Goal: Information Seeking & Learning: Learn about a topic

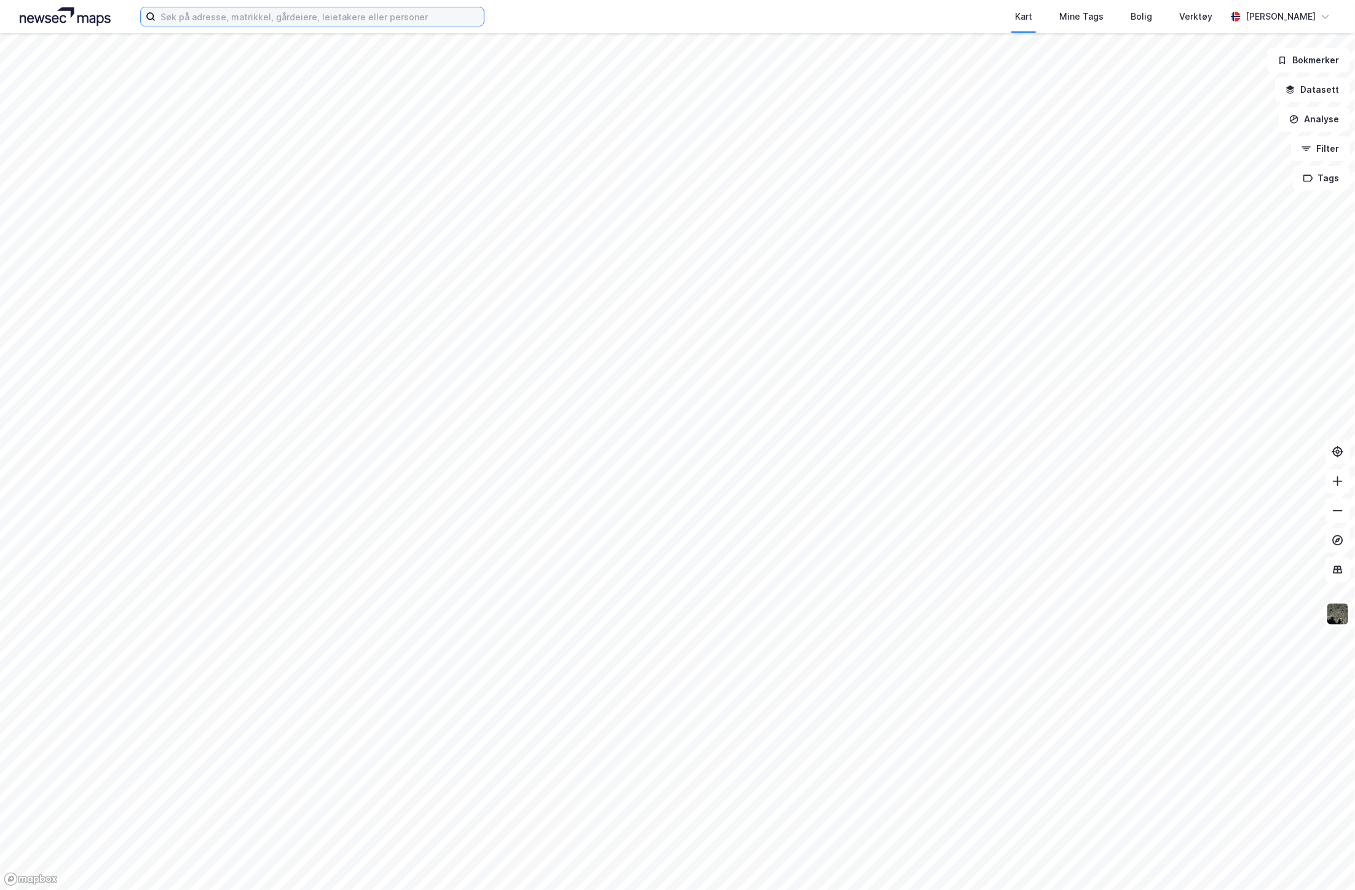
click at [195, 15] on input at bounding box center [320, 16] width 328 height 18
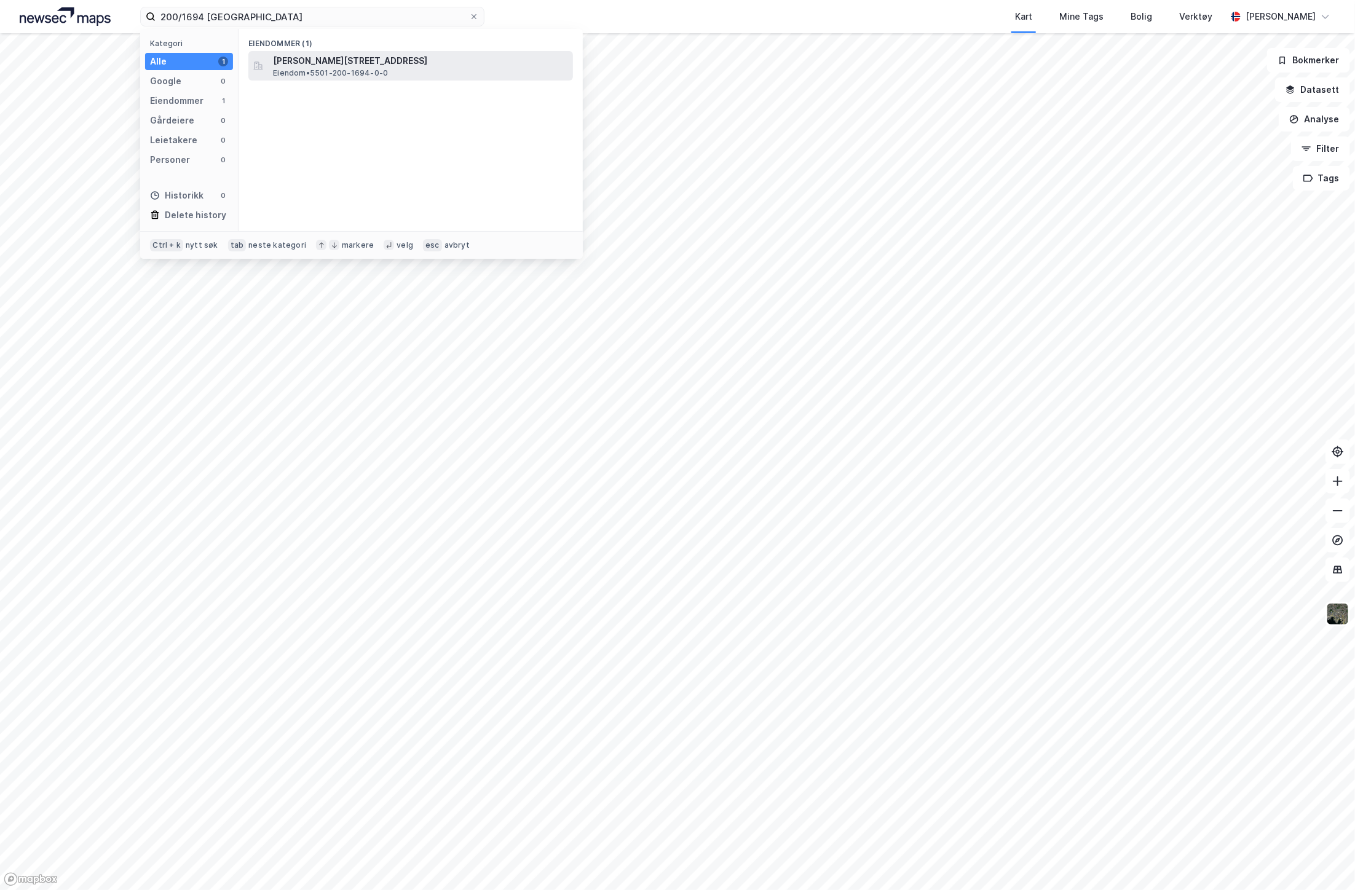
click at [361, 60] on span "[PERSON_NAME][STREET_ADDRESS]" at bounding box center [420, 60] width 295 height 15
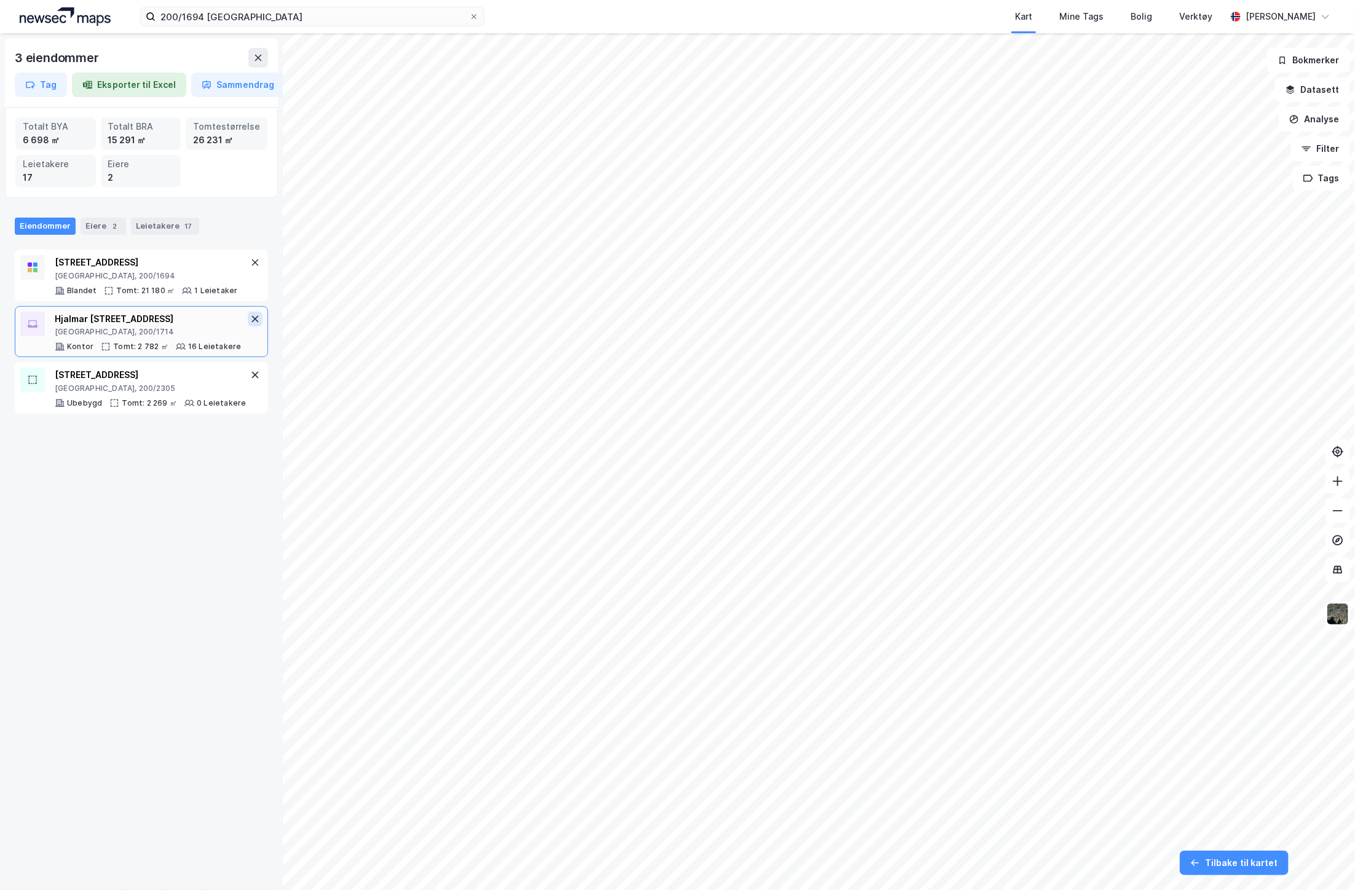
click at [252, 318] on icon at bounding box center [255, 318] width 7 height 7
click at [250, 380] on icon at bounding box center [255, 375] width 10 height 10
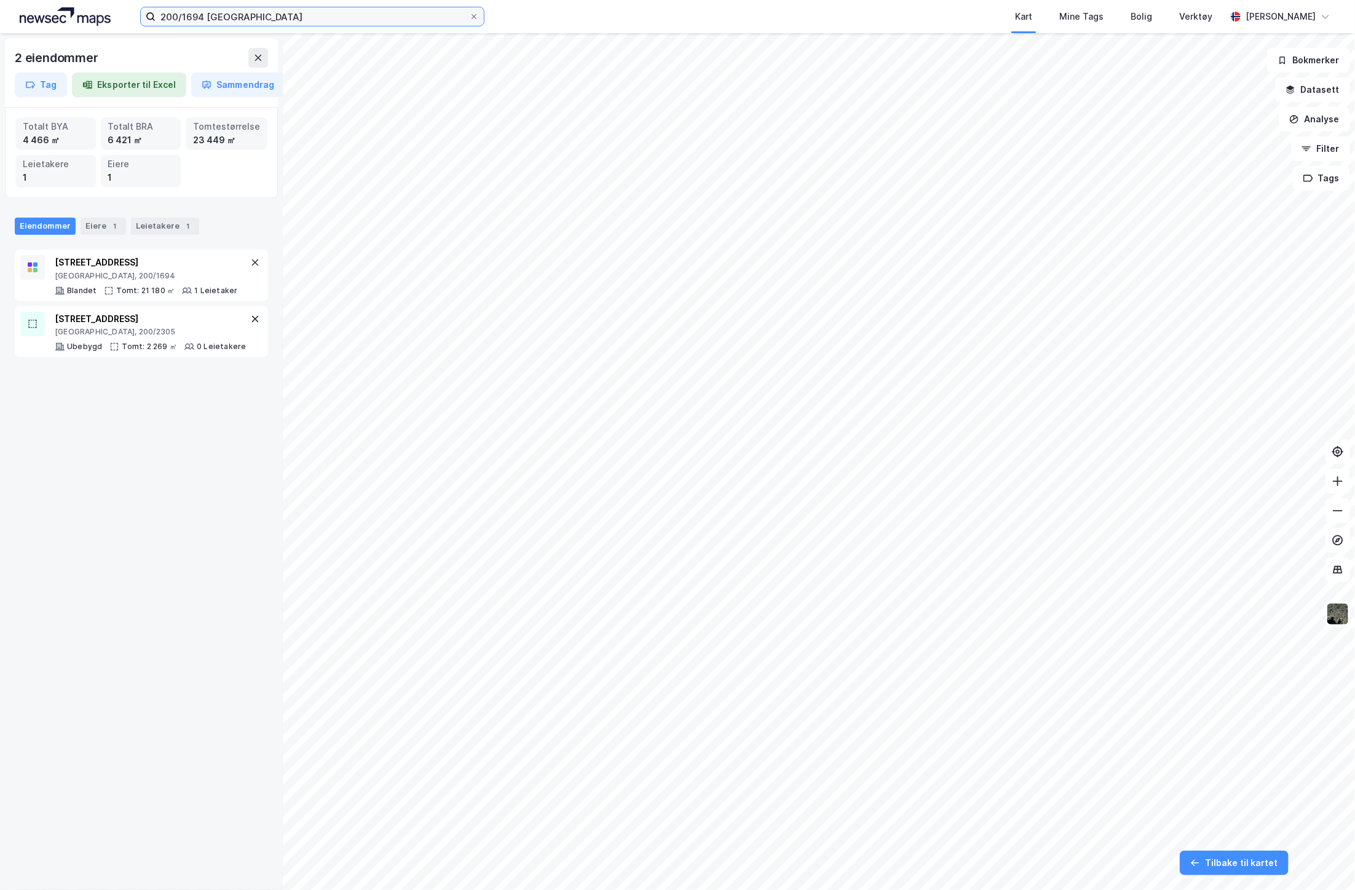
click at [193, 19] on input "200/1694 tromsø" at bounding box center [313, 16] width 314 height 18
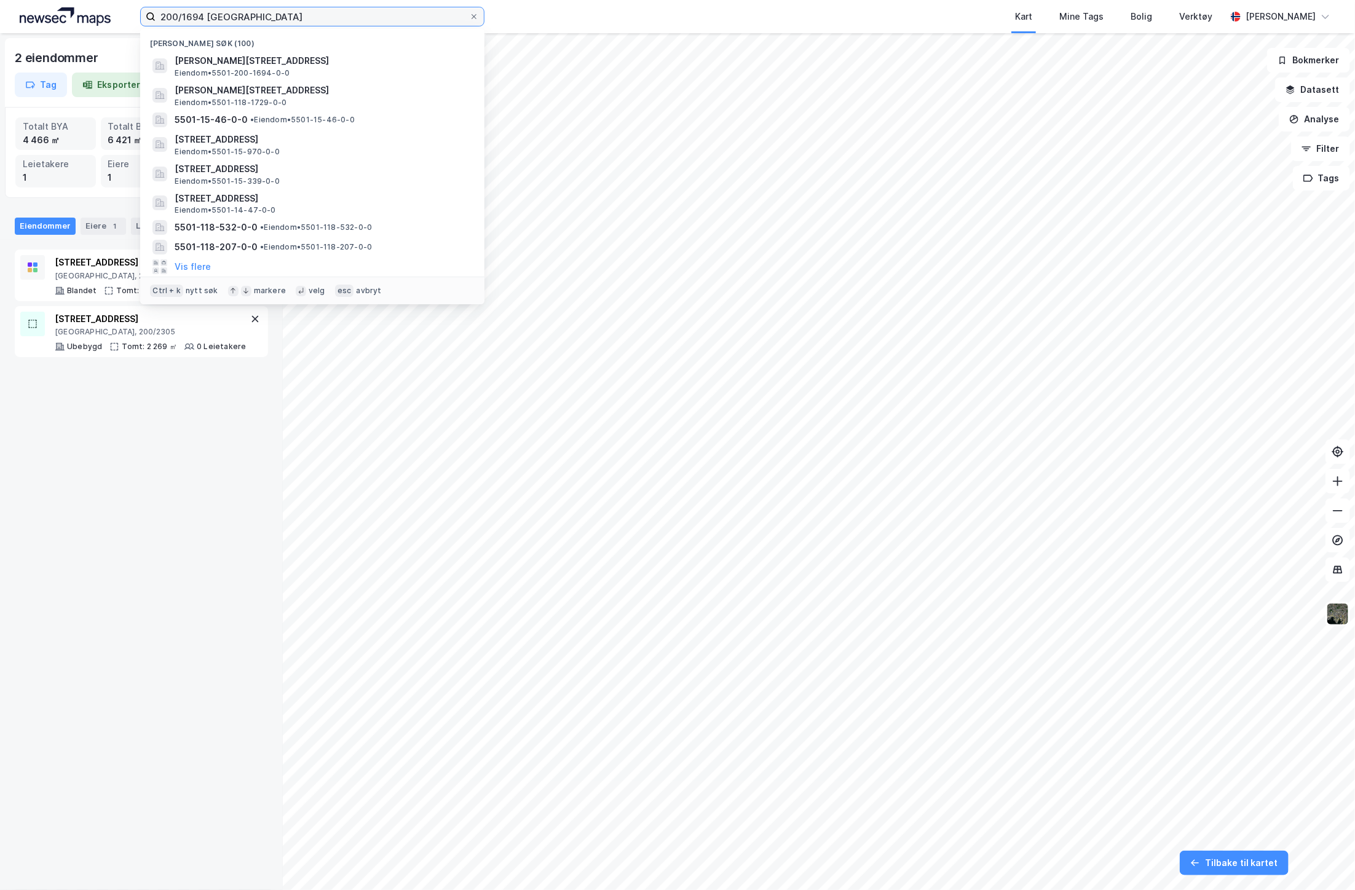
click at [193, 19] on input "200/1694 tromsø" at bounding box center [313, 16] width 314 height 18
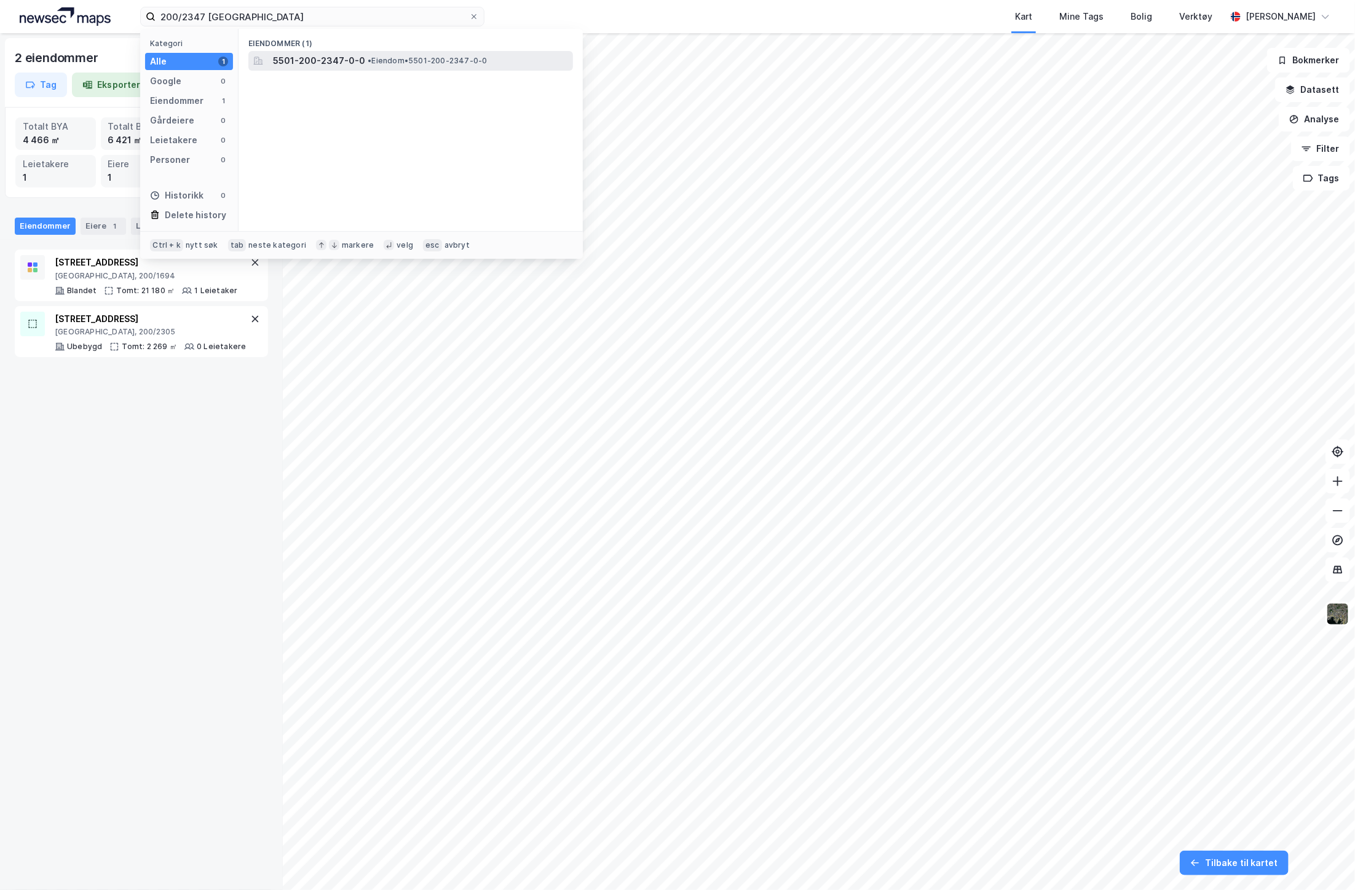
click at [376, 54] on div "5501-200-2347-0-0 • Eiendom • 5501-200-2347-0-0" at bounding box center [422, 60] width 298 height 15
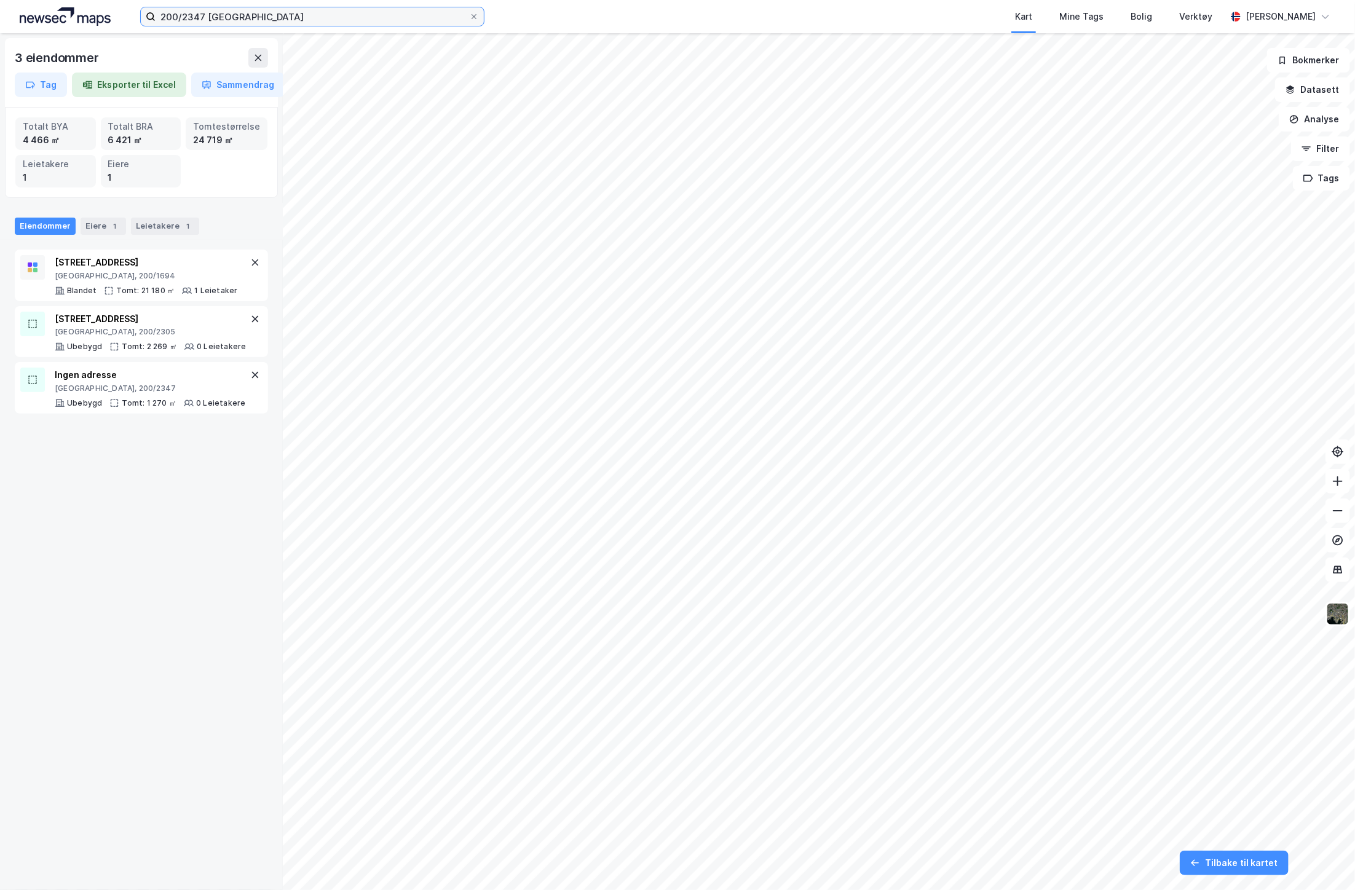
click at [188, 17] on input "200/2347 tromsø" at bounding box center [313, 16] width 314 height 18
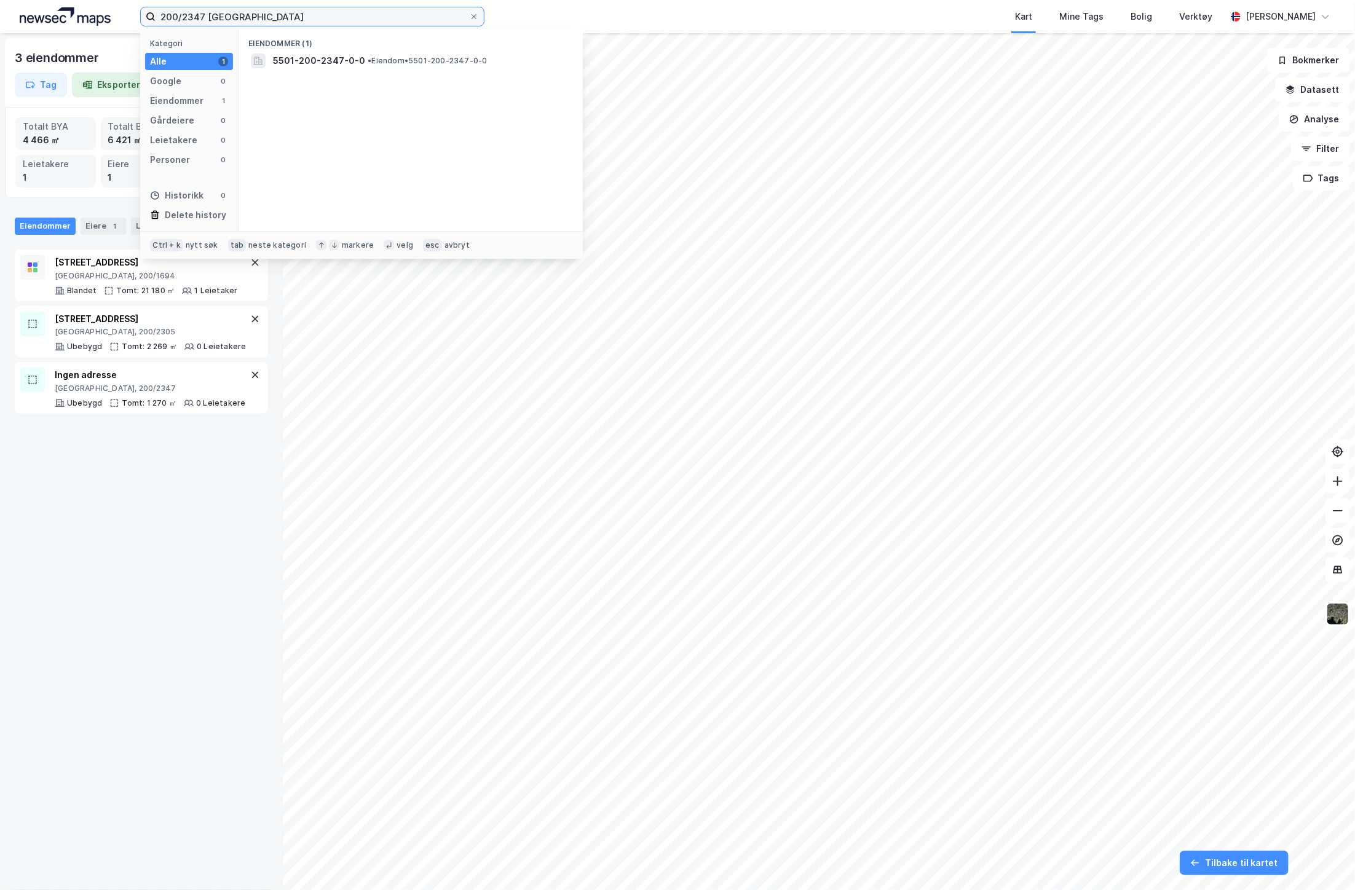
click at [188, 17] on input "200/2347 tromsø" at bounding box center [313, 16] width 314 height 18
type input "200/2287 tromsø"
click at [329, 63] on span "[STREET_ADDRESS]" at bounding box center [420, 60] width 295 height 15
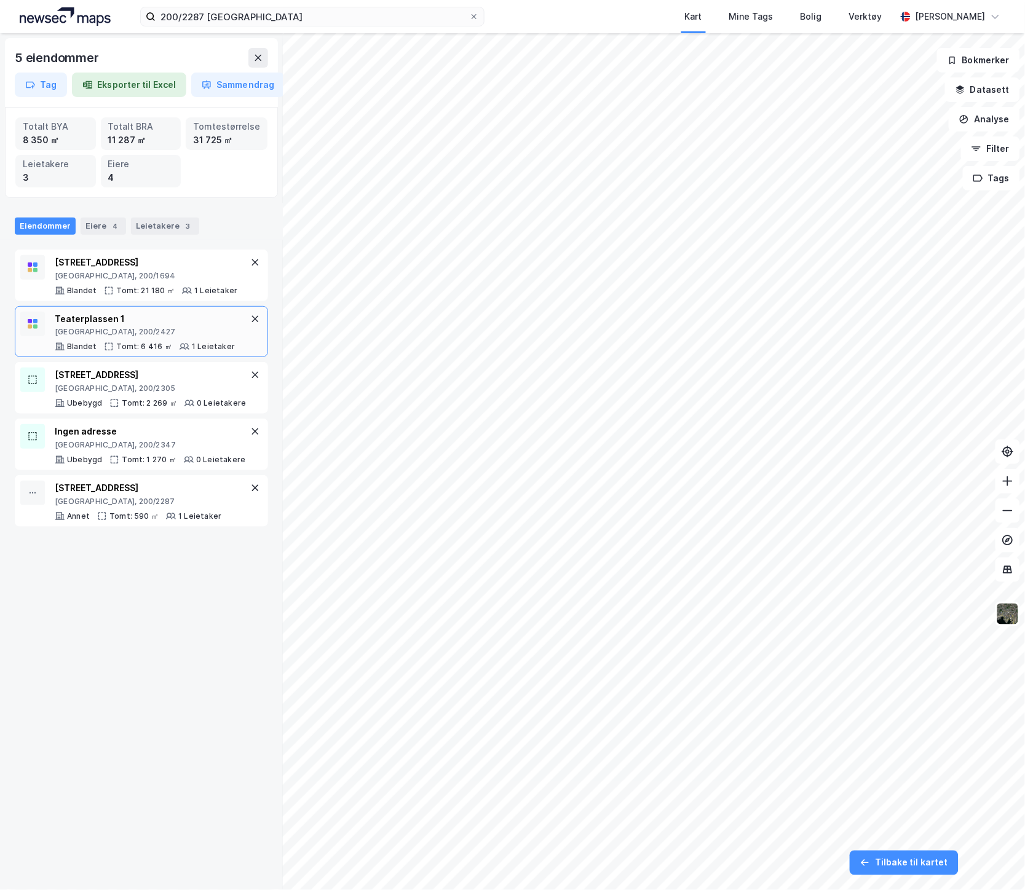
click at [69, 330] on div "Tromsø, 200/2427" at bounding box center [145, 332] width 180 height 10
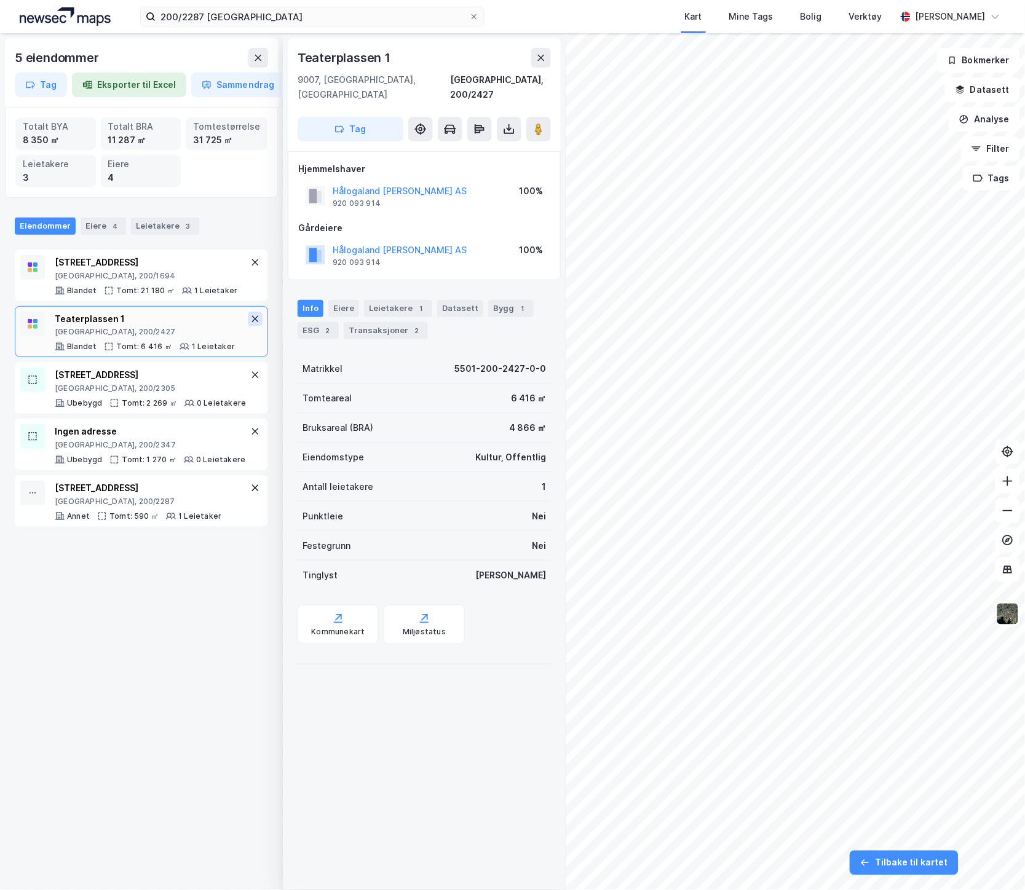
click at [250, 317] on icon at bounding box center [255, 319] width 10 height 10
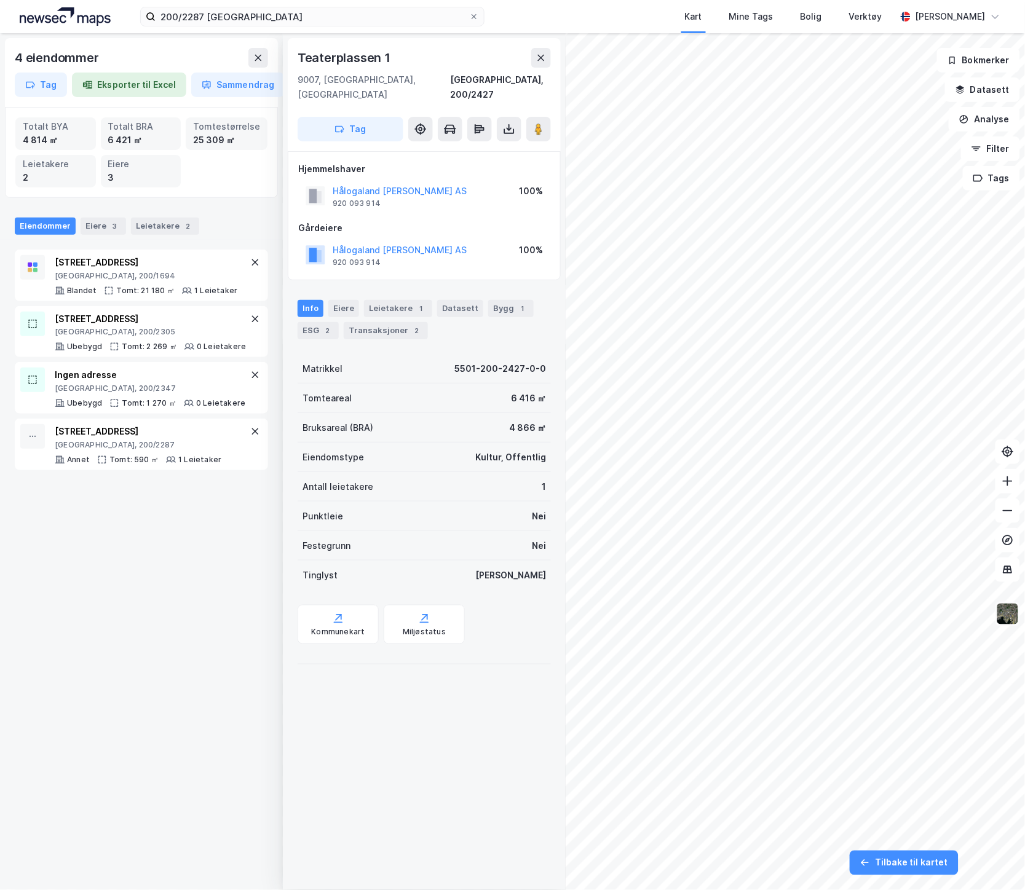
click at [1000, 615] on img at bounding box center [1007, 614] width 23 height 23
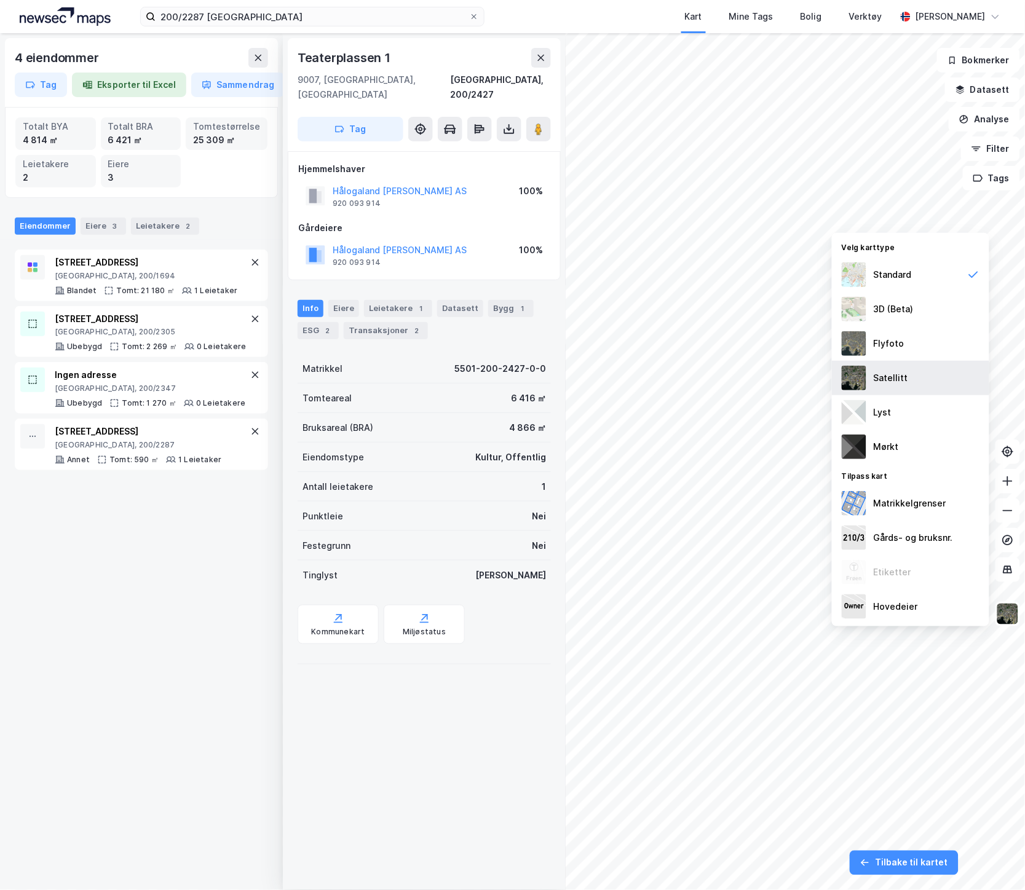
click at [918, 372] on div "Satellitt" at bounding box center [910, 378] width 157 height 34
click at [200, 772] on div "4 eiendommer Tag Eksporter til Excel Sammendrag Totalt BYA 4 814 ㎡ Totalt BRA 6…" at bounding box center [141, 461] width 283 height 857
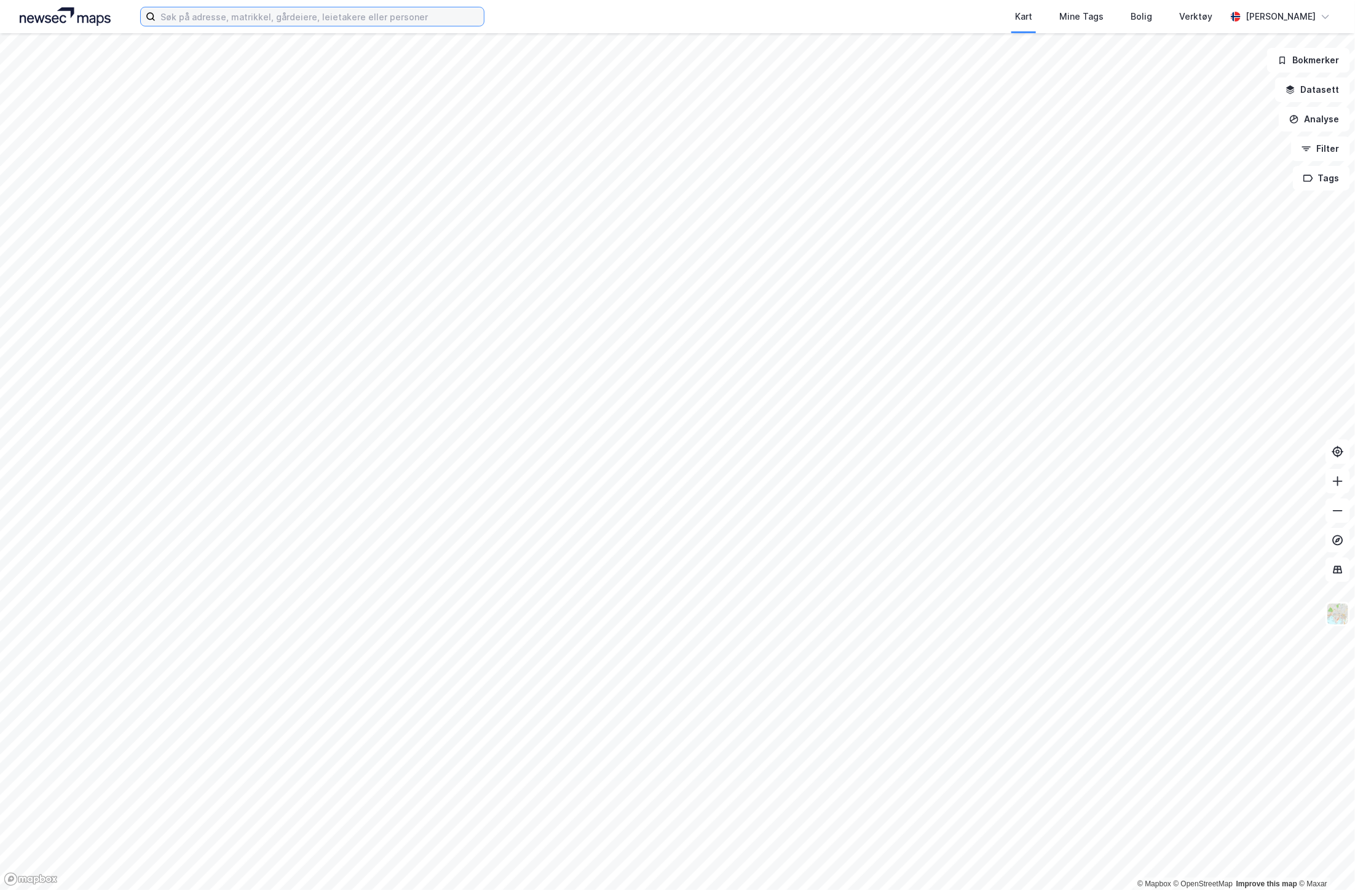
click at [171, 23] on input at bounding box center [320, 16] width 328 height 18
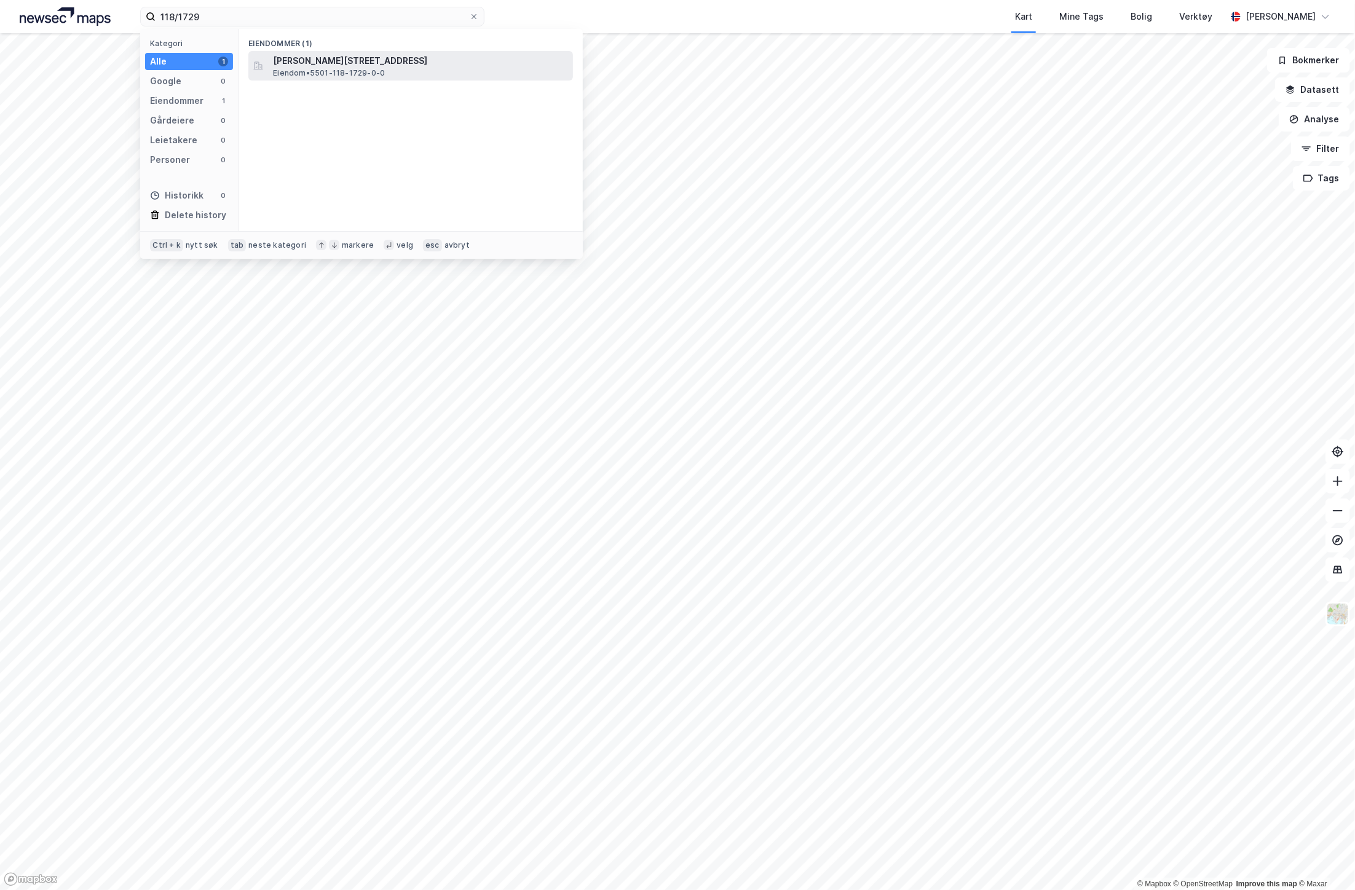
click at [415, 64] on span "[PERSON_NAME][STREET_ADDRESS]" at bounding box center [420, 60] width 295 height 15
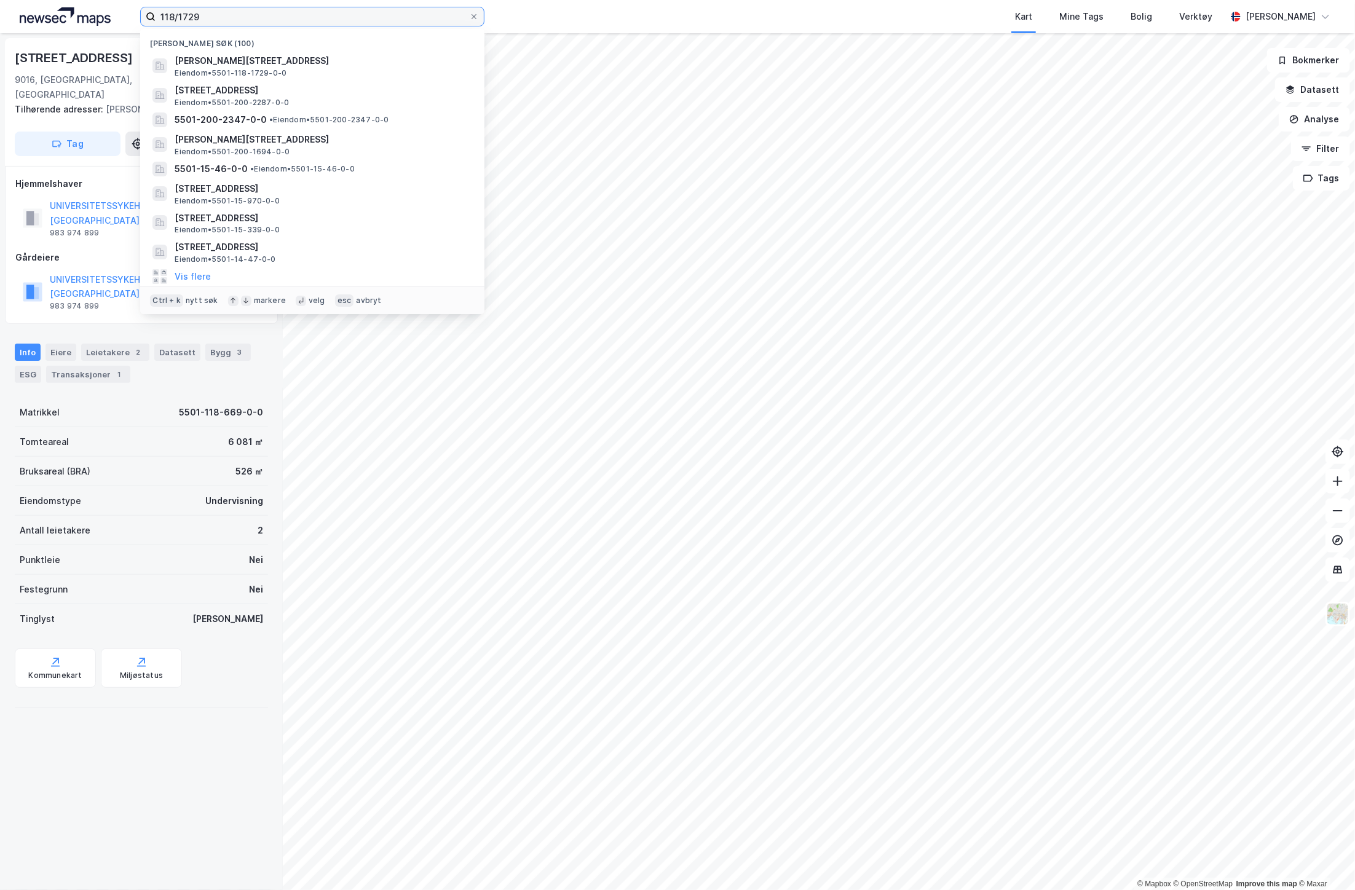
drag, startPoint x: 207, startPoint y: 22, endPoint x: 121, endPoint y: 15, distance: 87.0
click at [121, 15] on div "118/1729 Nylige søk (100) [PERSON_NAME][STREET_ADDRESS] • 5501-118-1729-0-0 Str…" at bounding box center [677, 16] width 1355 height 33
paste input "7/437"
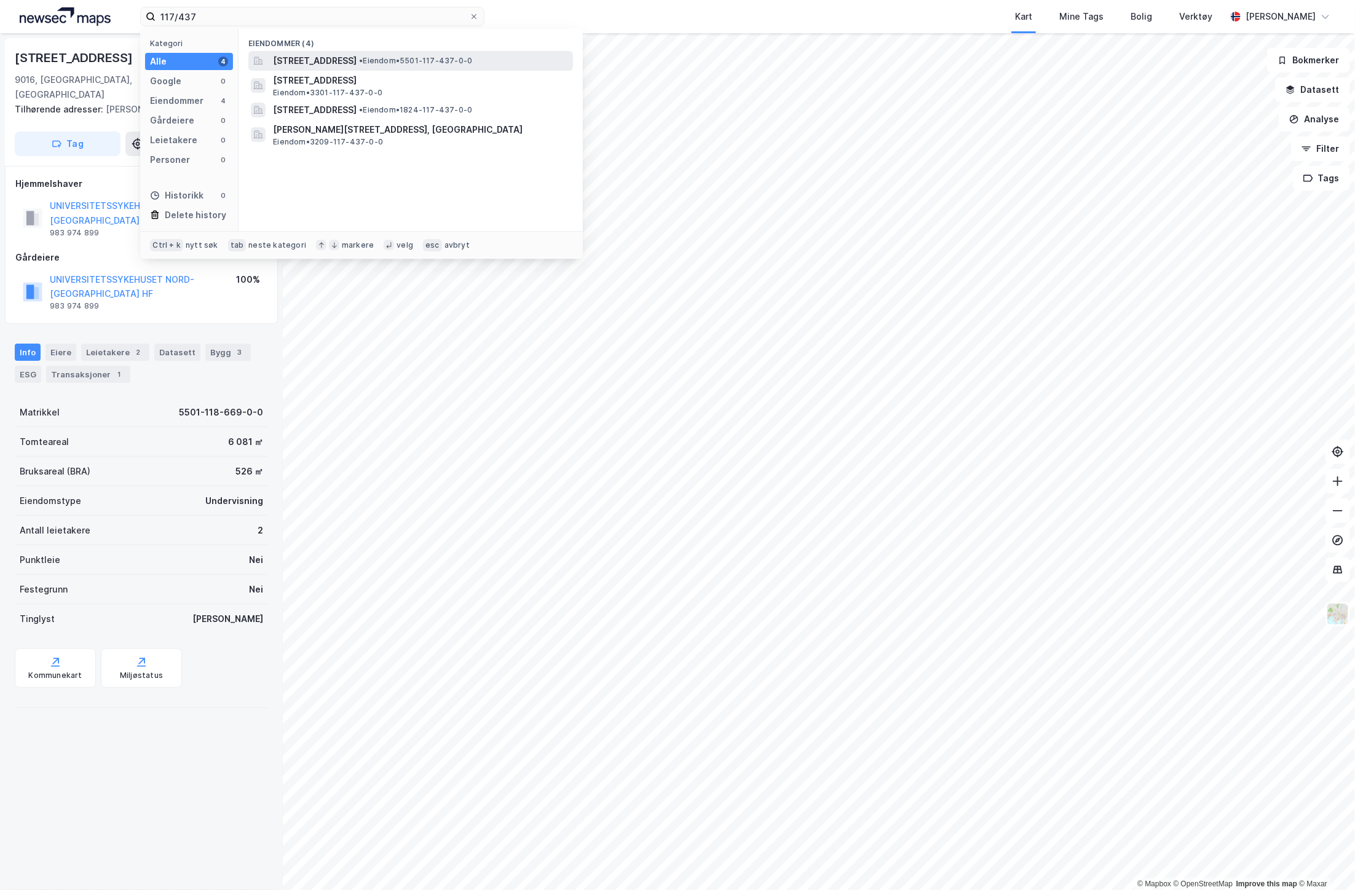
click at [470, 58] on span "• Eiendom • 5501-117-437-0-0" at bounding box center [415, 61] width 113 height 10
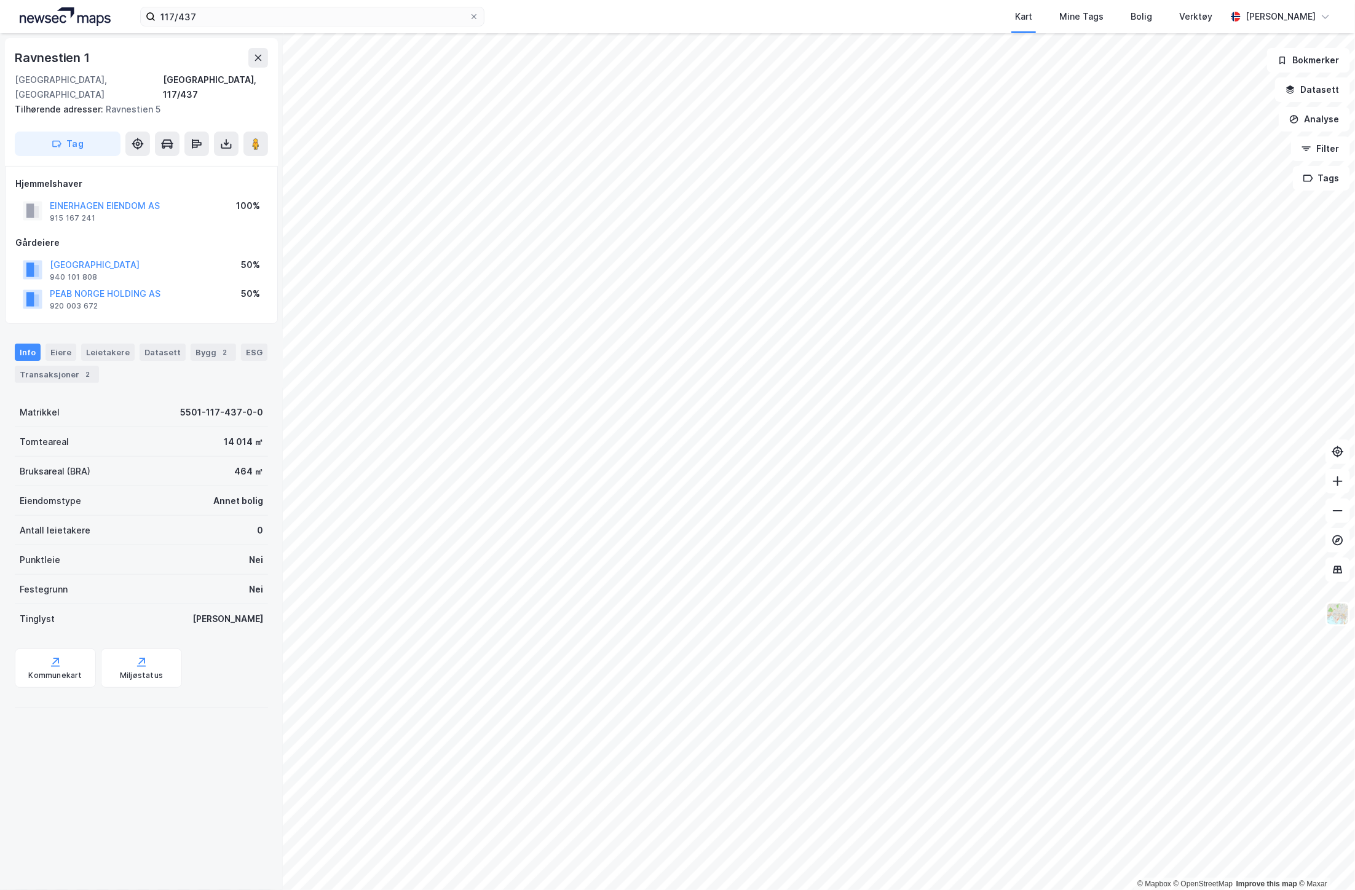
click at [604, 15] on div "Kart Mine Tags Bolig Verktøy" at bounding box center [885, 16] width 682 height 33
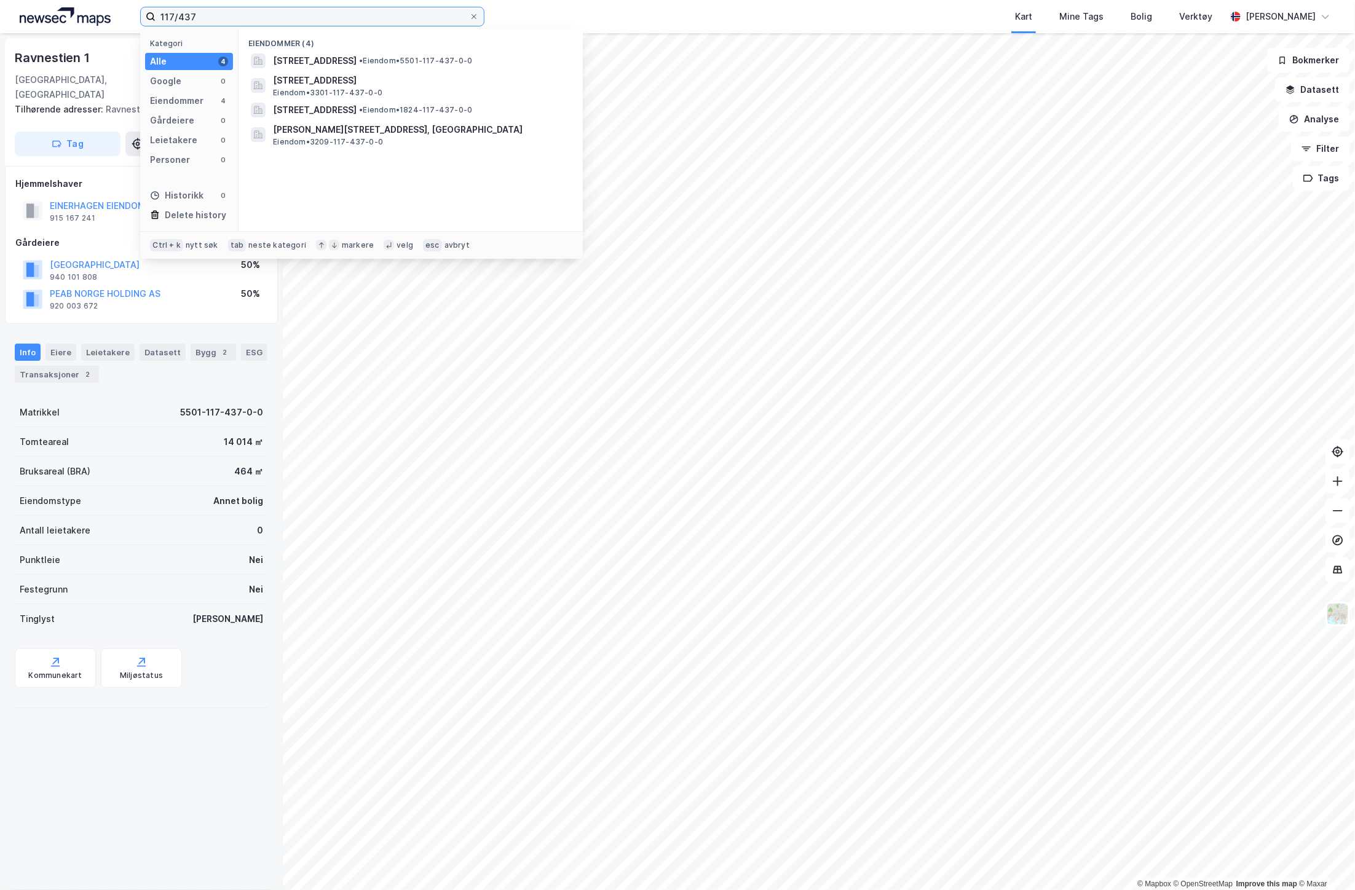
drag, startPoint x: 195, startPoint y: 20, endPoint x: 188, endPoint y: 20, distance: 6.8
click at [188, 20] on input "117/437" at bounding box center [313, 16] width 314 height 18
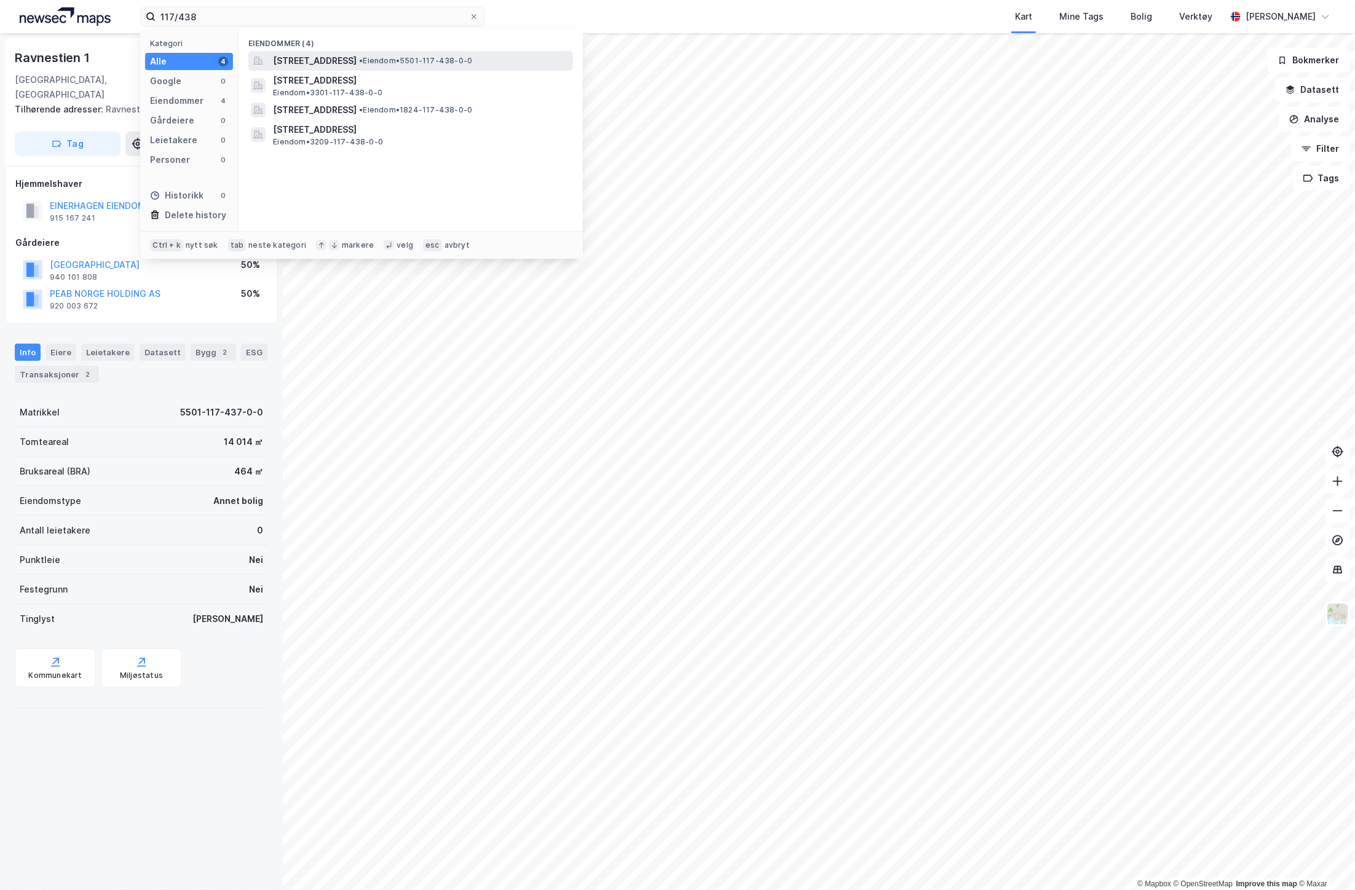
click at [357, 65] on span "[STREET_ADDRESS]" at bounding box center [315, 60] width 84 height 15
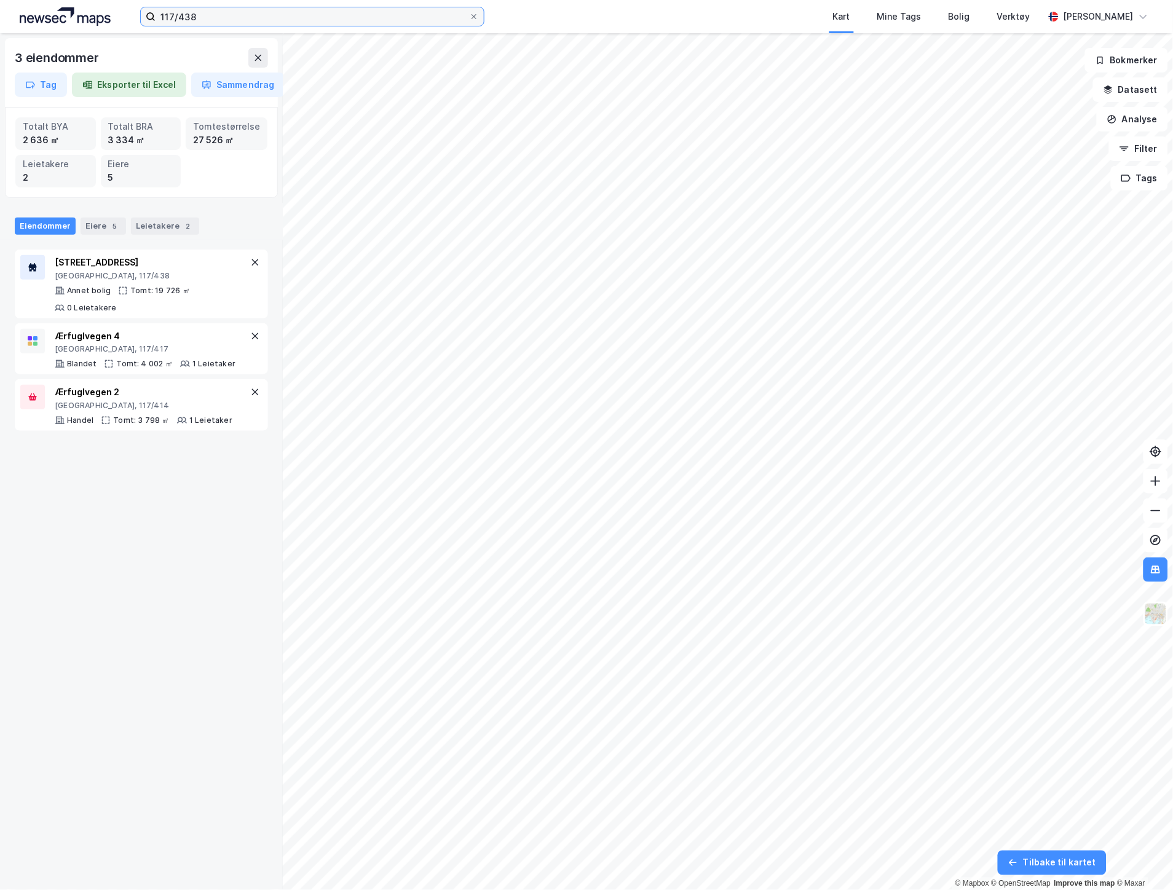
click at [204, 14] on input "117/438" at bounding box center [313, 16] width 314 height 18
click at [250, 339] on button at bounding box center [255, 336] width 15 height 15
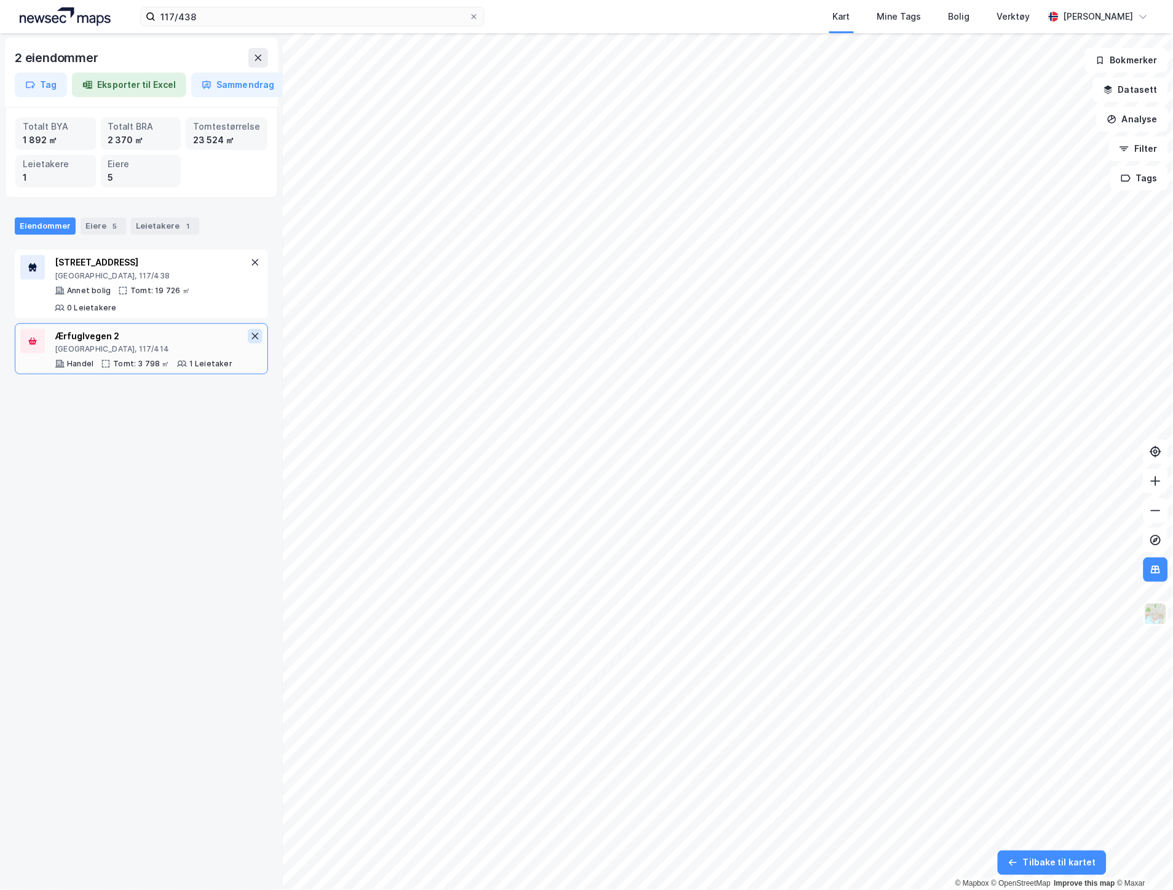
click at [250, 336] on icon at bounding box center [255, 336] width 10 height 10
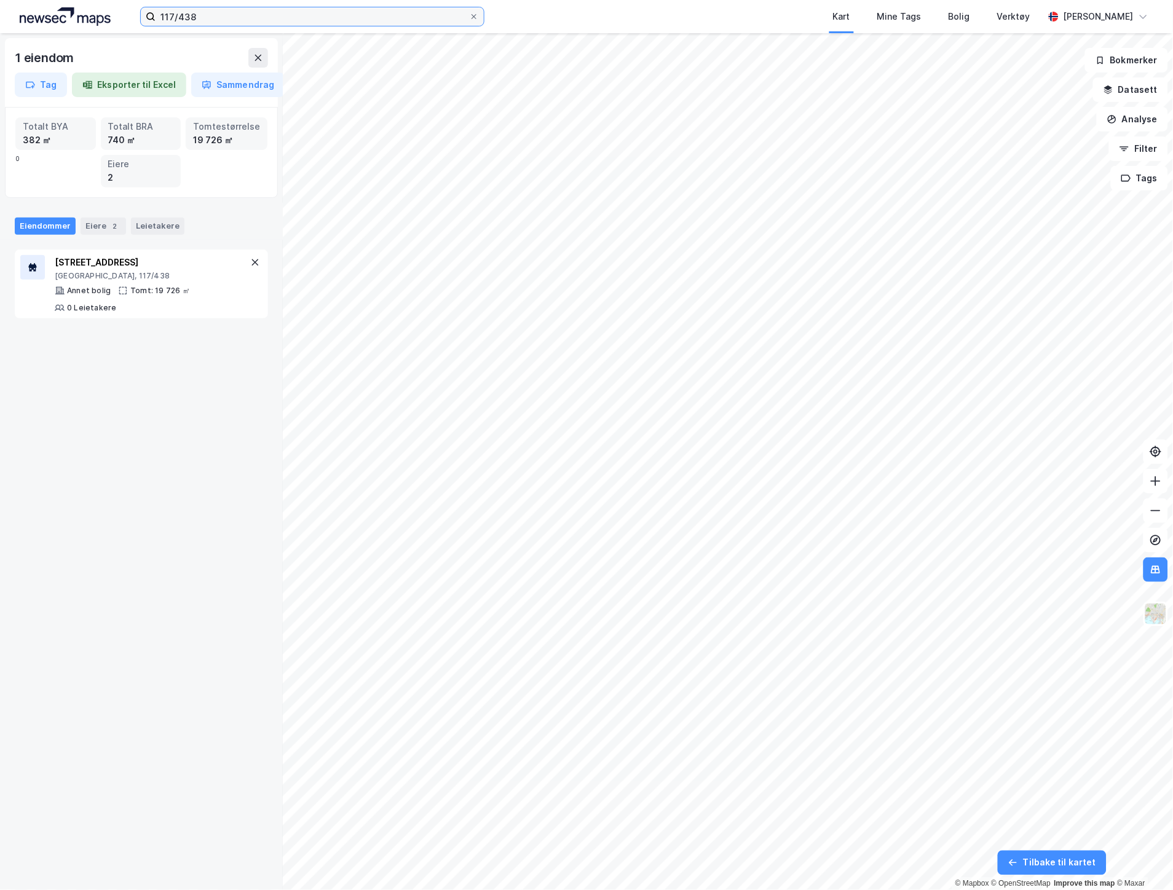
click at [197, 15] on input "117/438" at bounding box center [313, 16] width 314 height 18
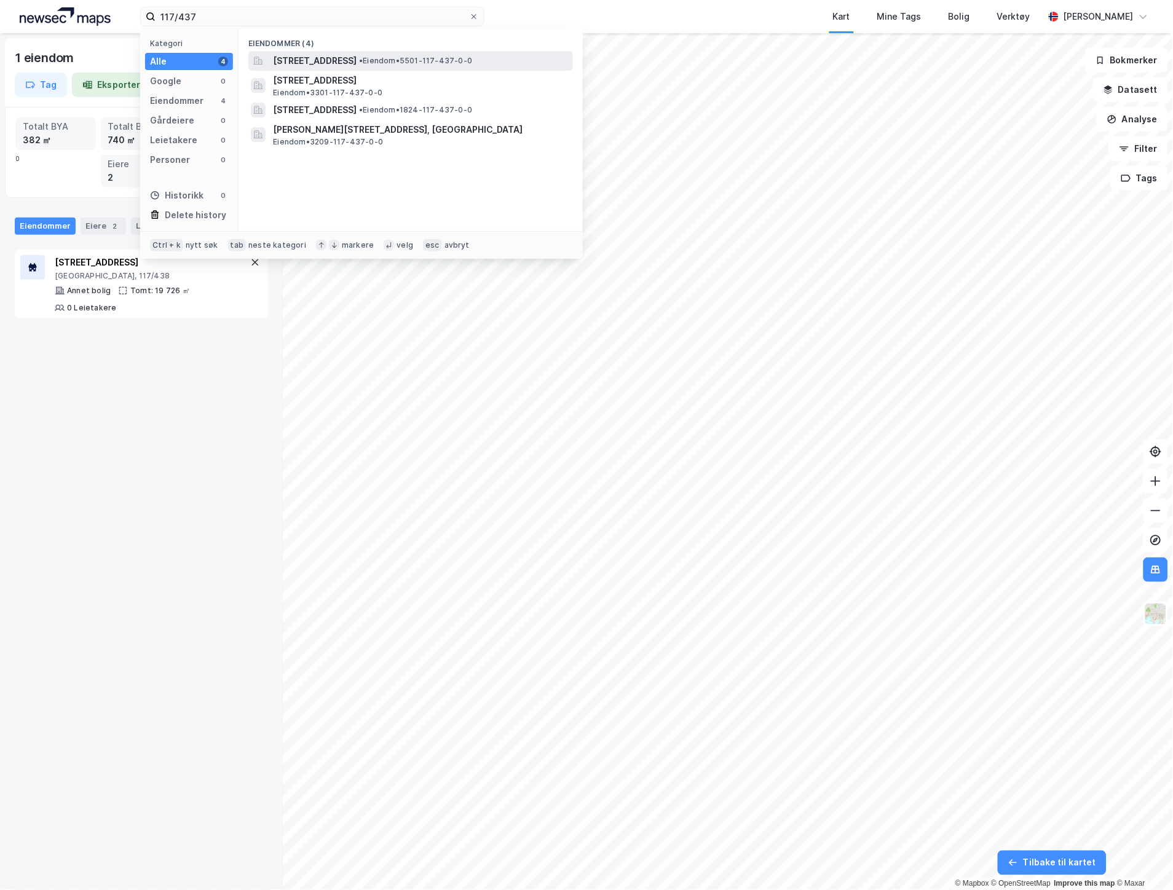
click at [455, 57] on span "• Eiendom • 5501-117-437-0-0" at bounding box center [415, 61] width 113 height 10
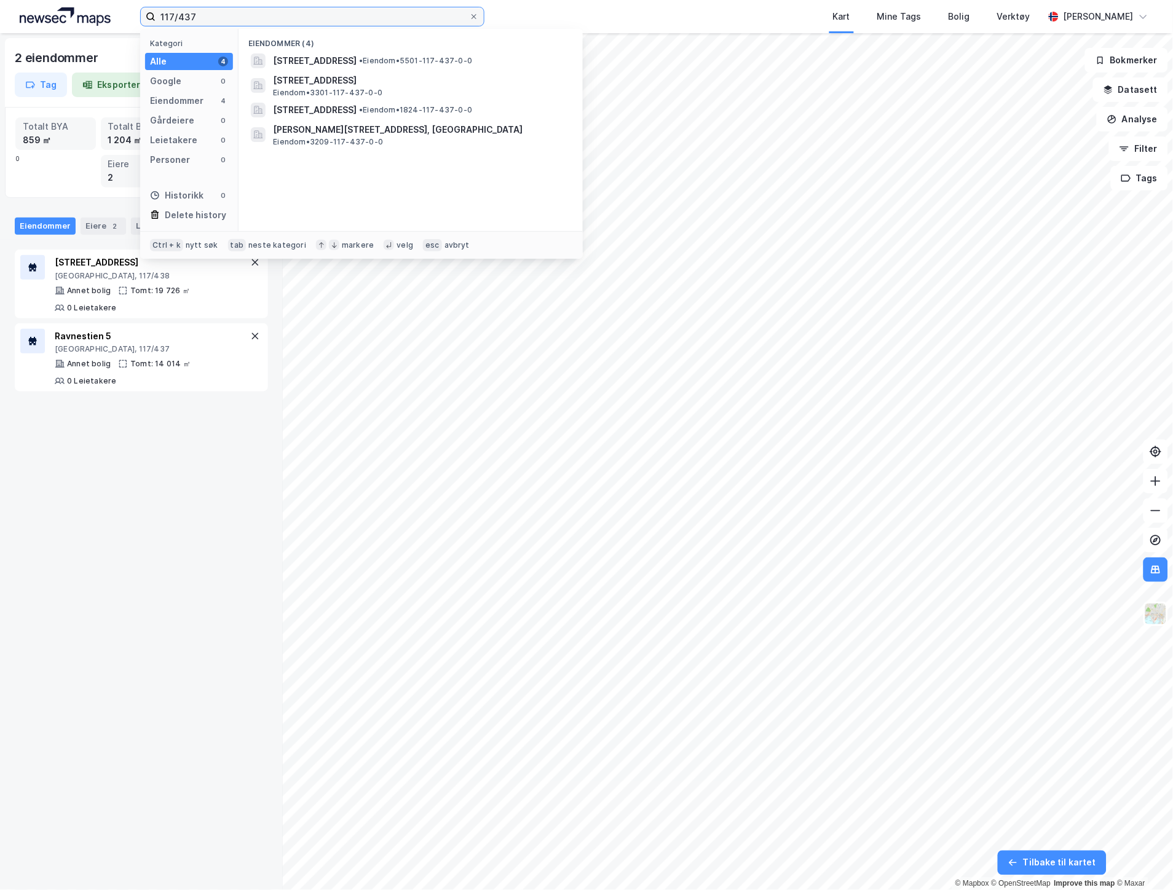
click at [230, 23] on input "117/437" at bounding box center [313, 16] width 314 height 18
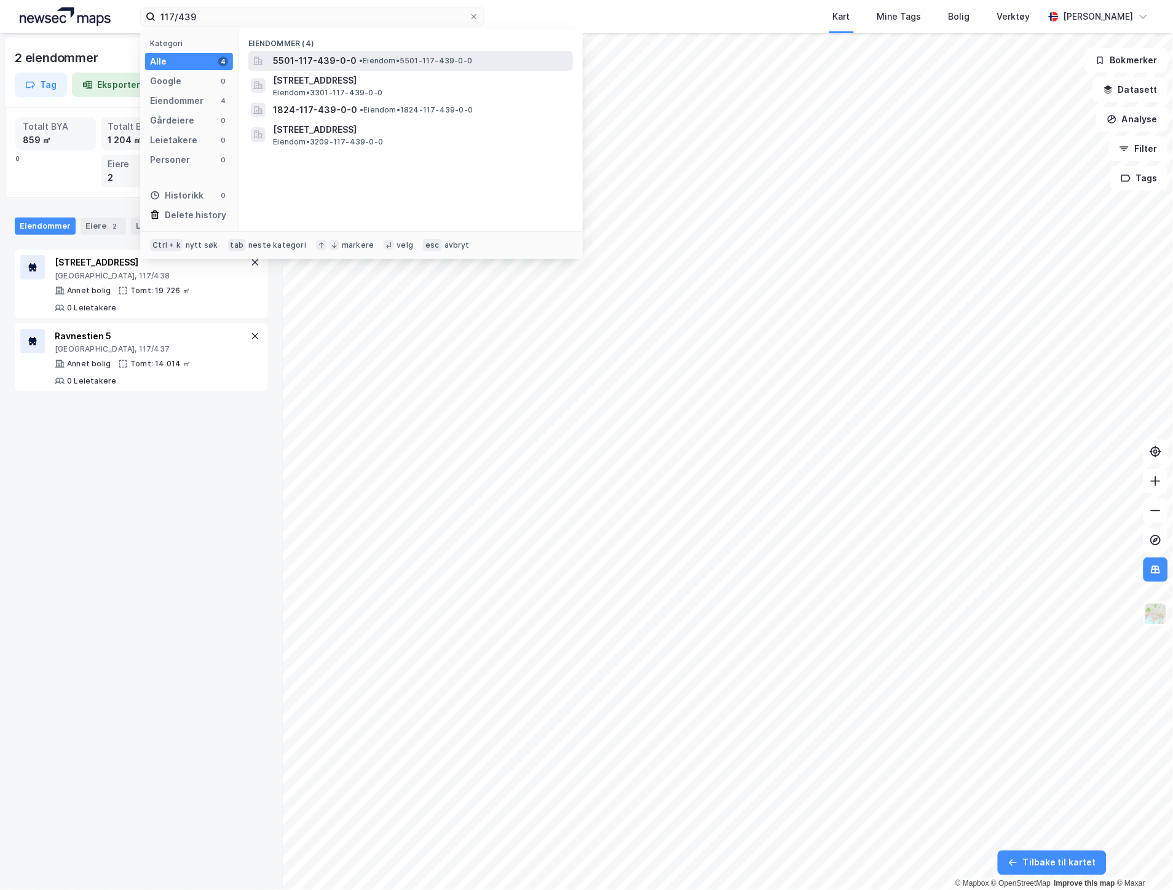
click at [380, 54] on div "5501-117-439-0-0 • Eiendom • 5501-117-439-0-0" at bounding box center [422, 60] width 298 height 15
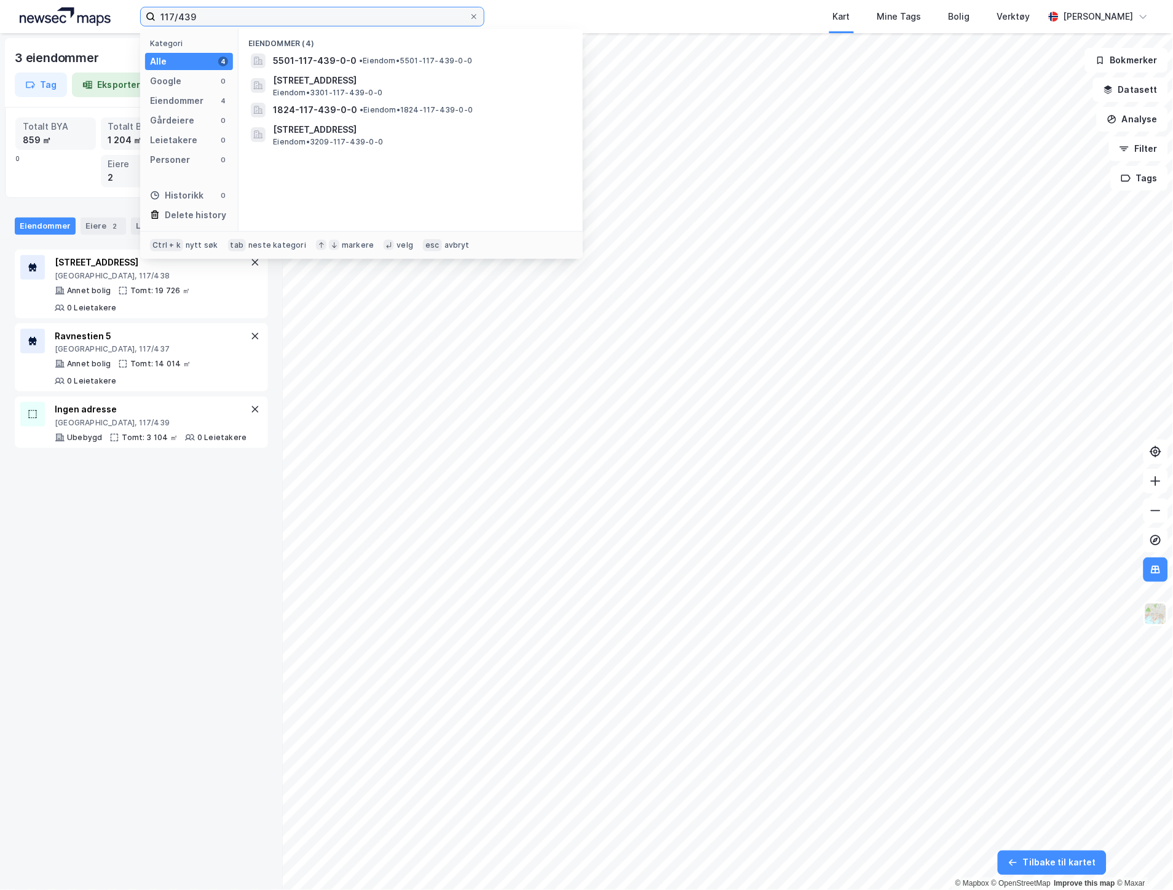
drag, startPoint x: 194, startPoint y: 11, endPoint x: 185, endPoint y: 13, distance: 8.8
click at [185, 13] on input "117/439" at bounding box center [313, 16] width 314 height 18
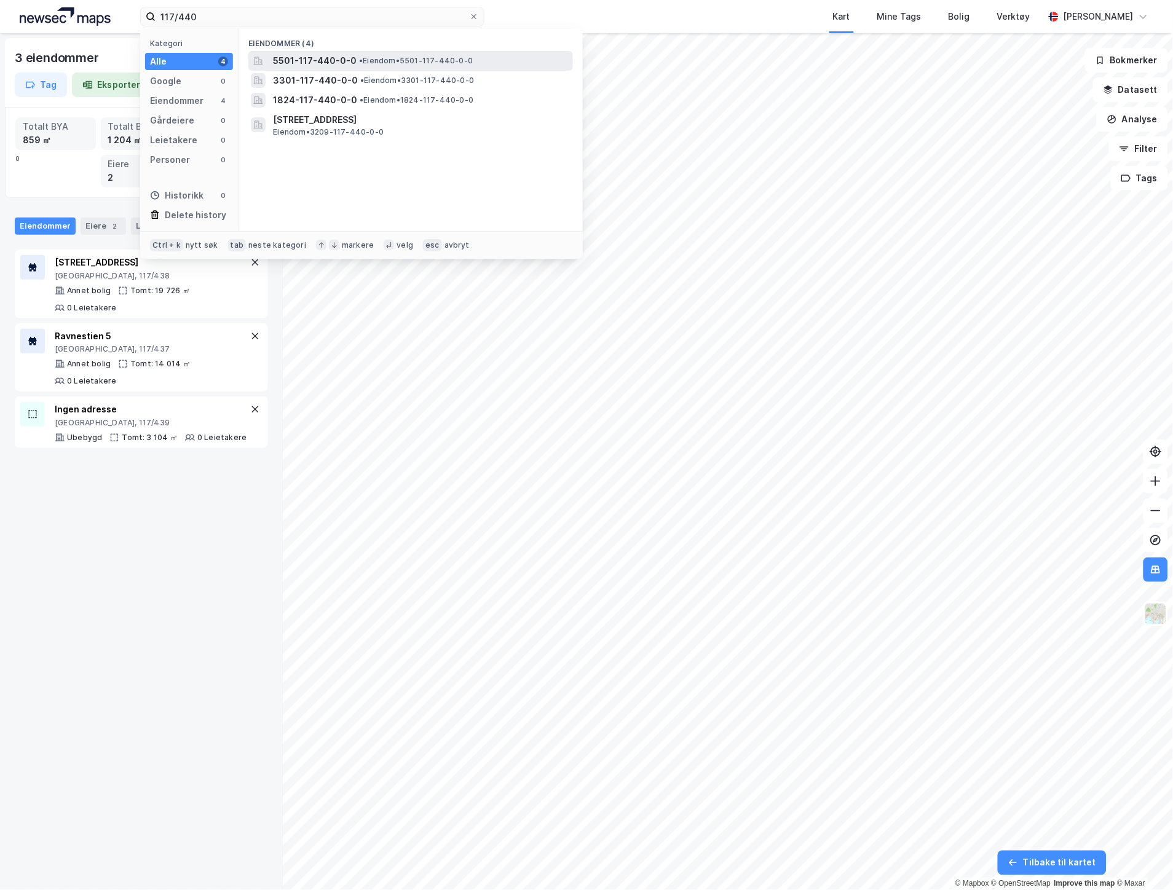
click at [403, 58] on span "• Eiendom • 5501-117-440-0-0" at bounding box center [416, 61] width 114 height 10
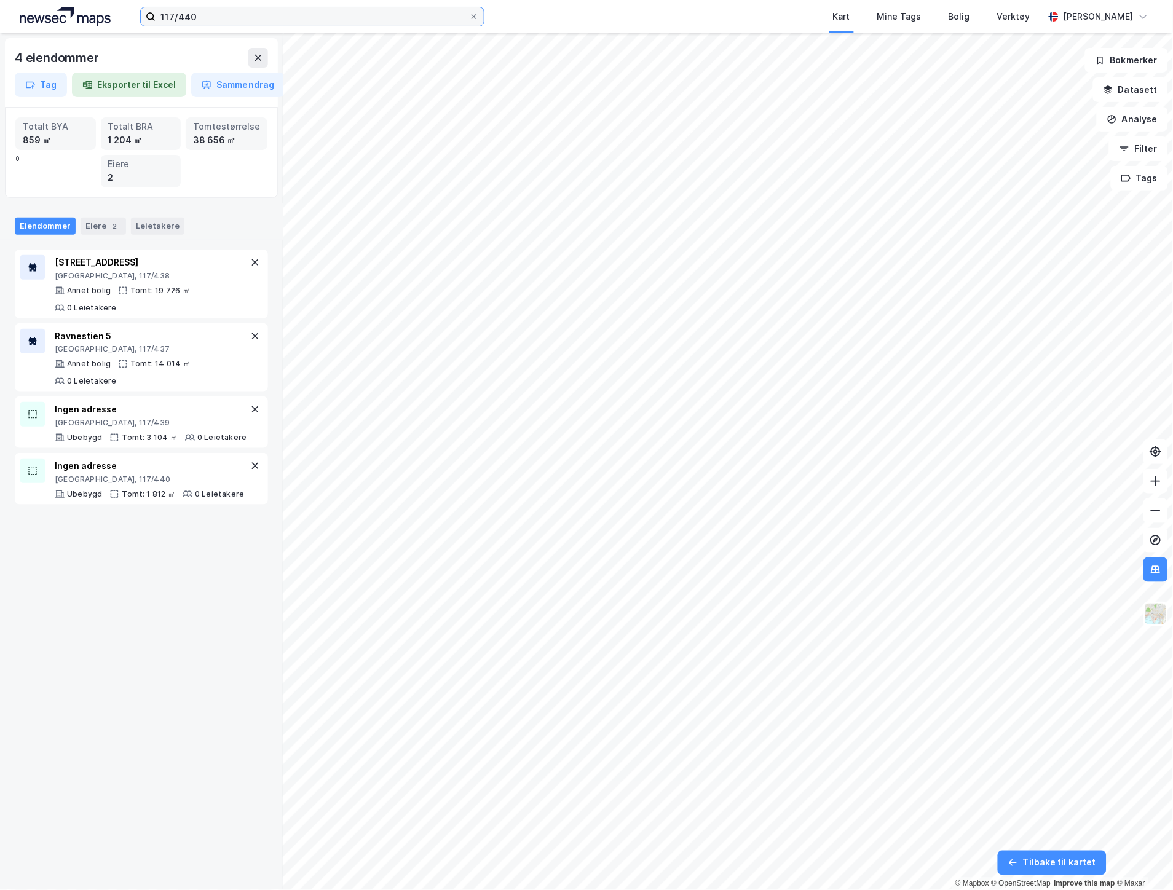
click at [194, 16] on input "117/440" at bounding box center [313, 16] width 314 height 18
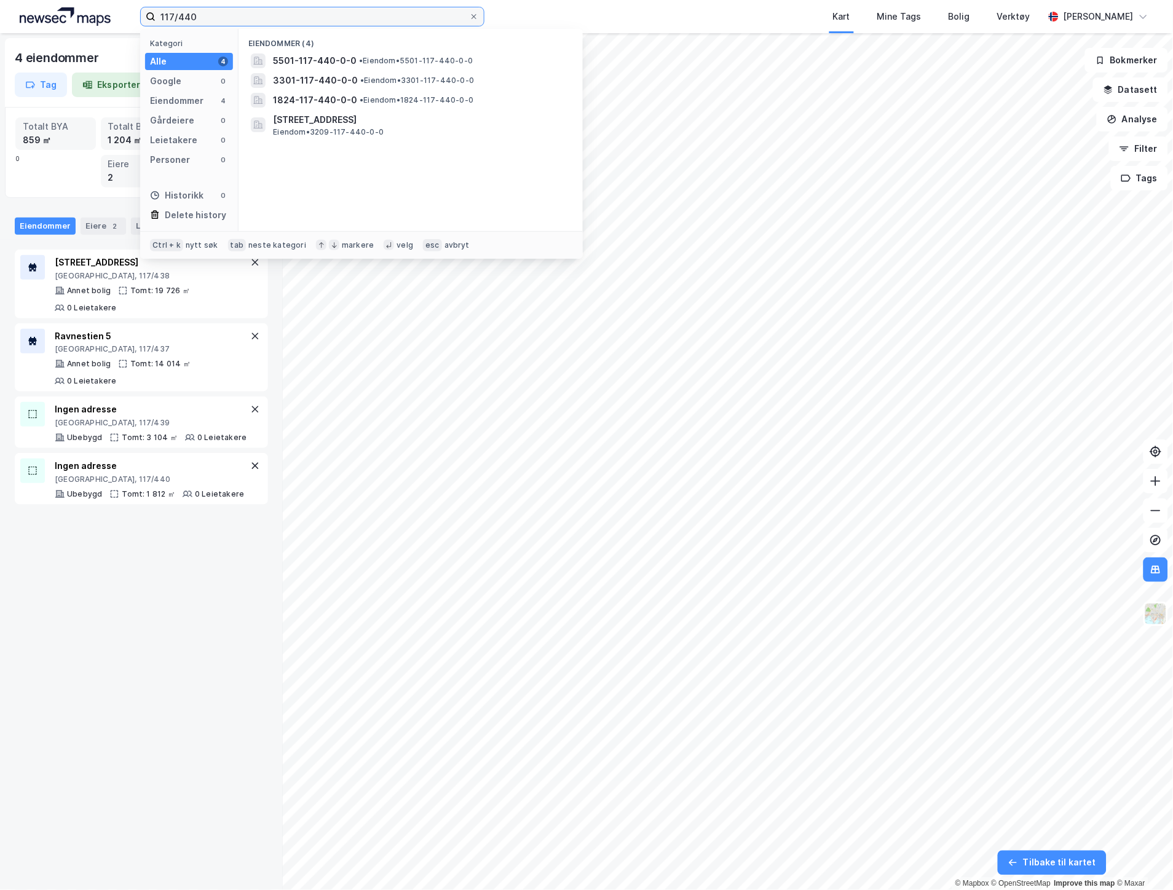
click at [194, 16] on input "117/440" at bounding box center [313, 16] width 314 height 18
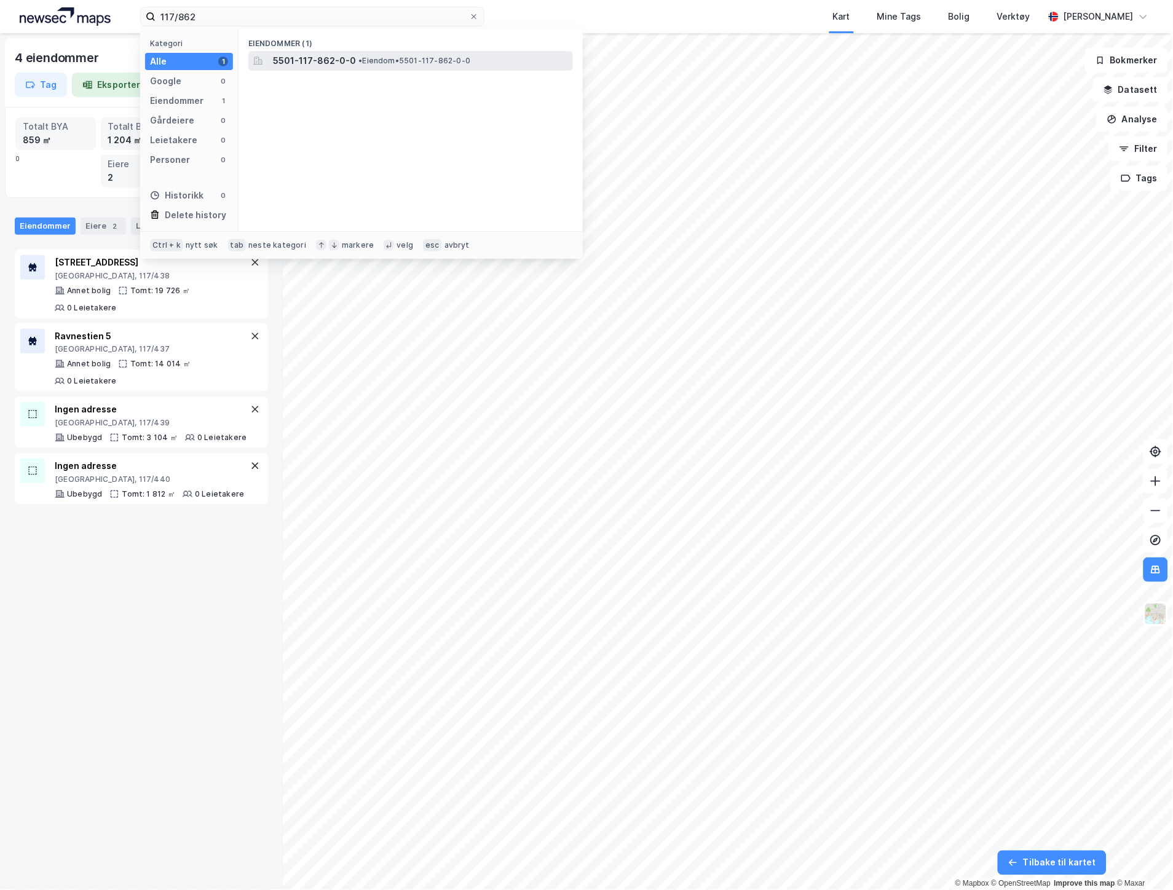
click at [336, 64] on span "5501-117-862-0-0" at bounding box center [314, 60] width 83 height 15
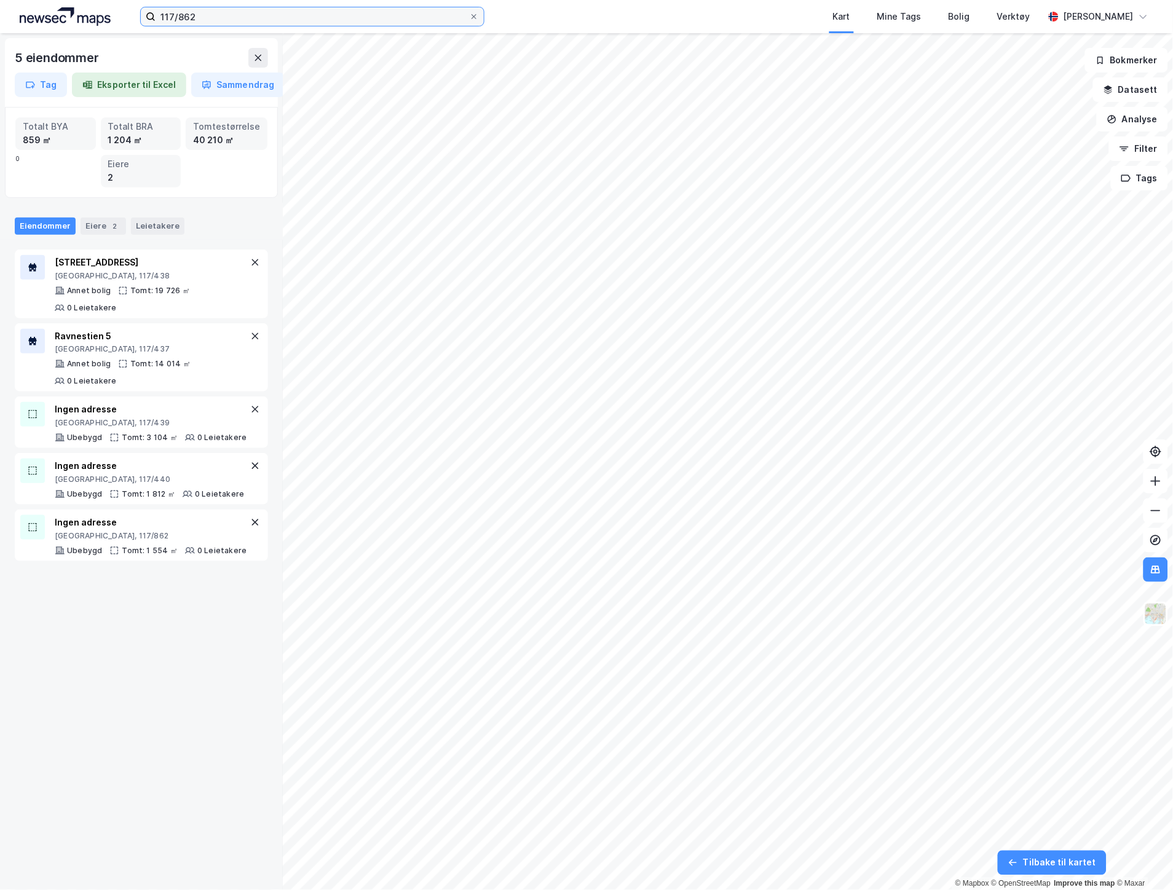
click at [222, 15] on input "117/862" at bounding box center [313, 16] width 314 height 18
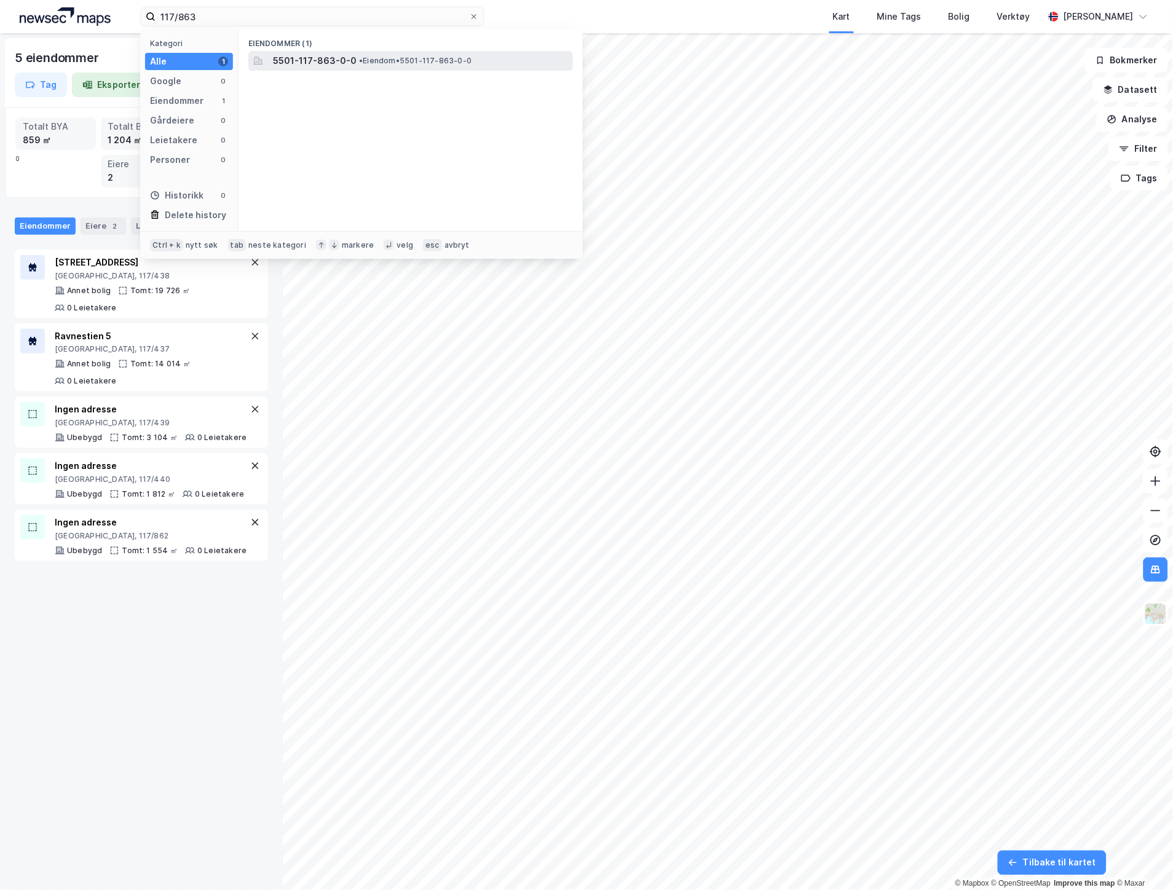
click at [344, 66] on span "5501-117-863-0-0" at bounding box center [315, 60] width 84 height 15
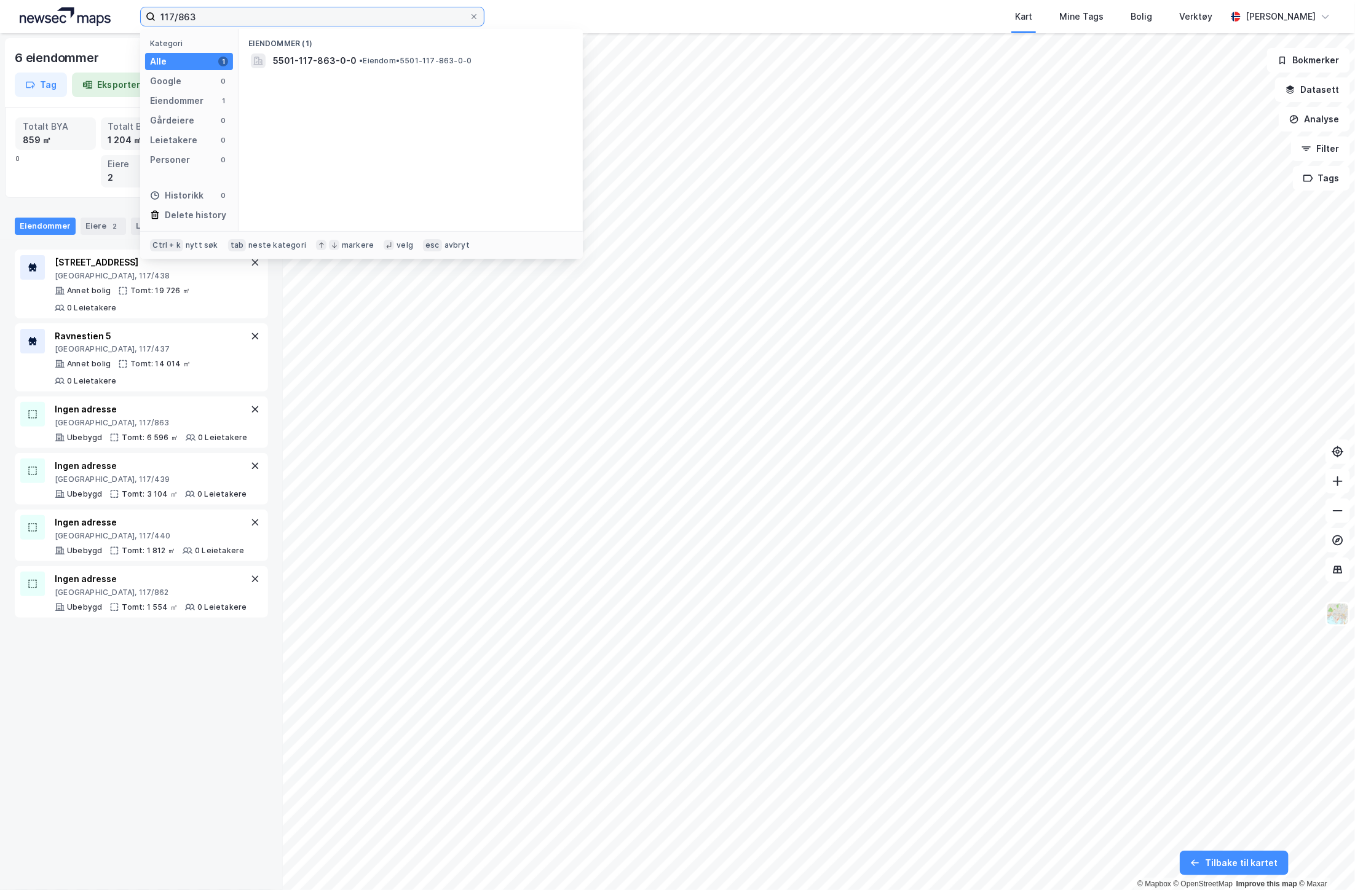
drag, startPoint x: 212, startPoint y: 17, endPoint x: 122, endPoint y: 7, distance: 91.0
click at [122, 7] on div "117/863 Kategori Alle 1 Google 0 Eiendommer 1 Gårdeiere 0 Leietakere 0 Personer…" at bounding box center [677, 16] width 1355 height 33
paste input "Eiendommen er regulert til bebyggelse og anlegg (bolig-/blokkbebyggelse og uteo…"
type input "Eiendommen er regulert til bebyggelse og anlegg (bolig-/blokkbebyggelse og uteo…"
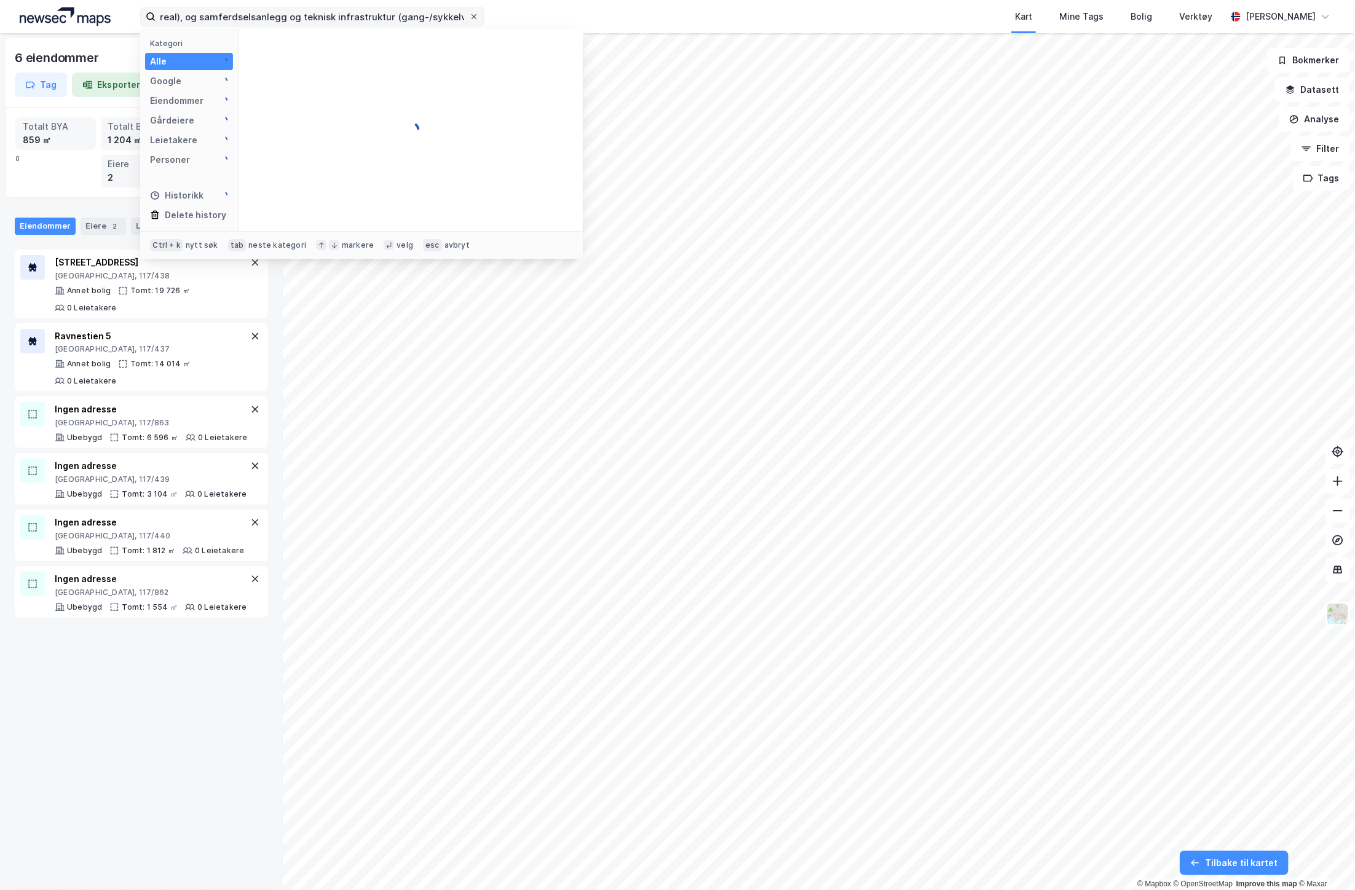
click at [472, 17] on icon at bounding box center [473, 16] width 7 height 7
click at [469, 17] on input "Eiendommen er regulert til bebyggelse og anlegg (bolig-/blokkbebyggelse og uteo…" at bounding box center [313, 16] width 314 height 18
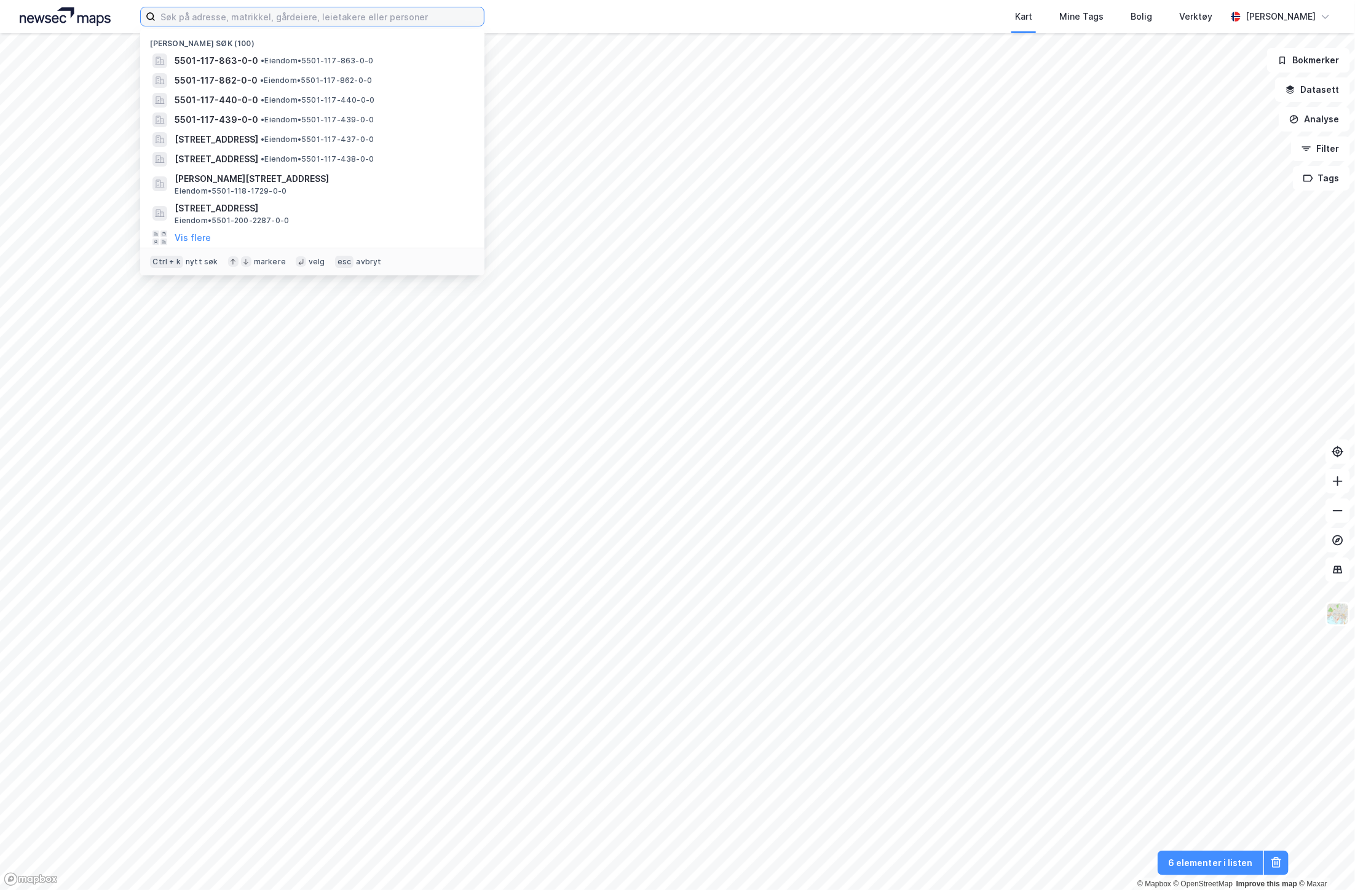
paste input "Eiendommen er regulert til bebyggelse og anlegg (bolig-/blokkbebyggelse og uteo…"
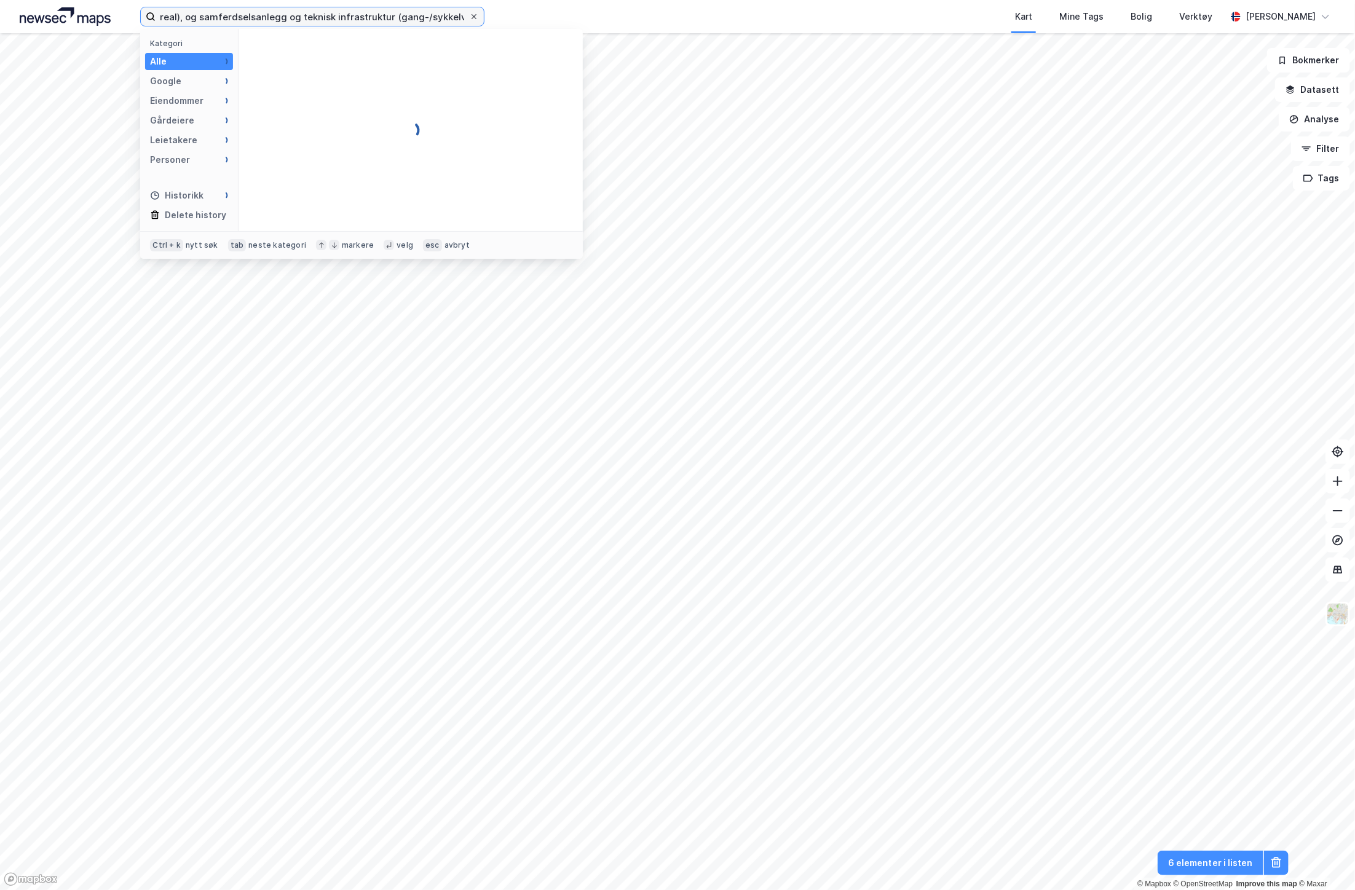
type input "Eiendommen er regulert til bebyggelse og anlegg (bolig-/blokkbebyggelse og uteo…"
click at [469, 14] on span at bounding box center [474, 17] width 10 height 10
click at [469, 14] on input "Eiendommen er regulert til bebyggelse og anlegg (bolig-/blokkbebyggelse og uteo…" at bounding box center [313, 16] width 314 height 18
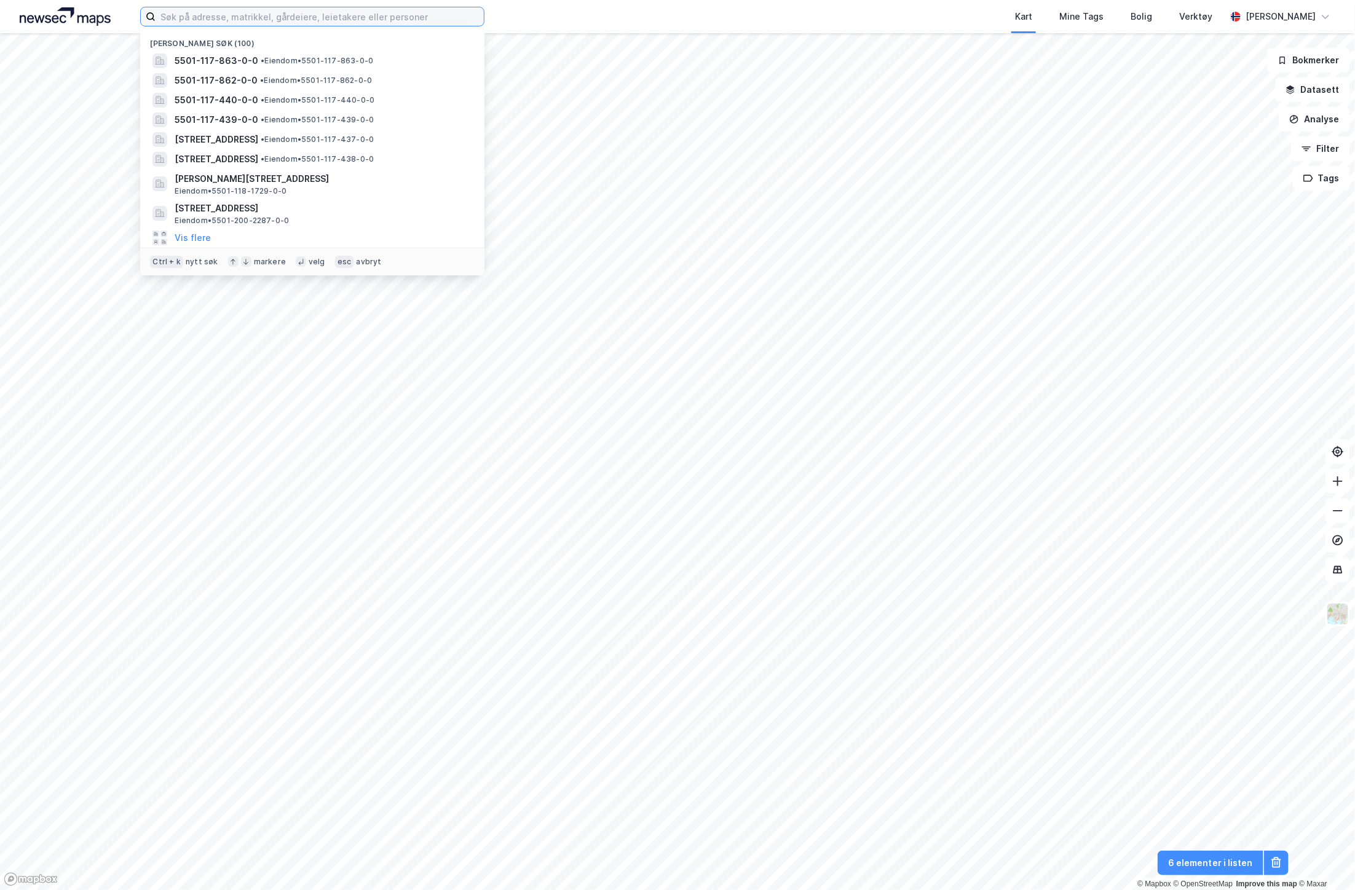
click at [208, 21] on input at bounding box center [320, 16] width 328 height 18
paste input "71/756 71/753"
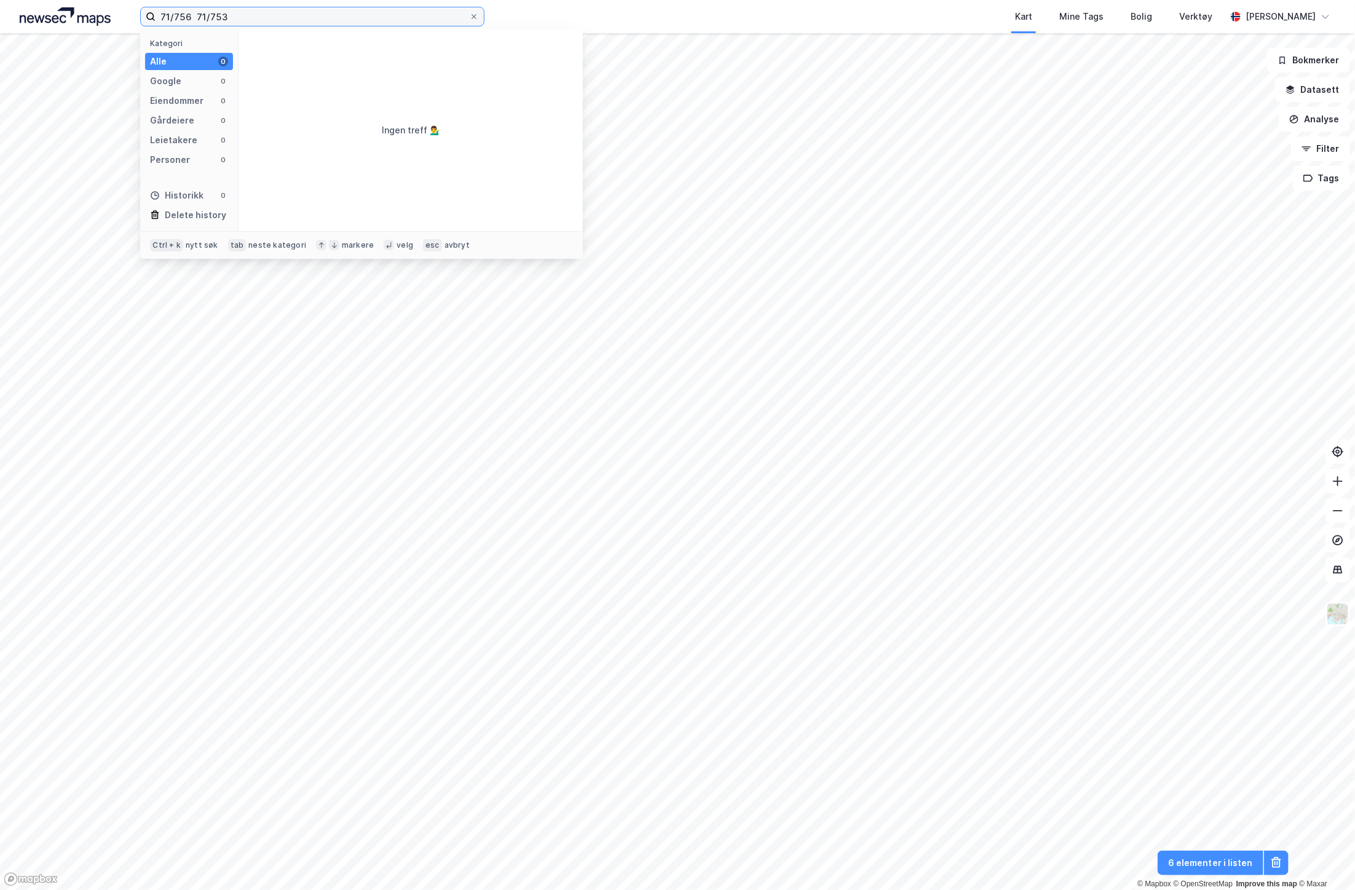
drag, startPoint x: 232, startPoint y: 16, endPoint x: 192, endPoint y: 28, distance: 41.6
click at [192, 28] on div "71/756 71/753 Kategori Alle 0 Google 0 Eiendommer 0 Gårdeiere 0 Leietakere 0 Pe…" at bounding box center [677, 16] width 1355 height 33
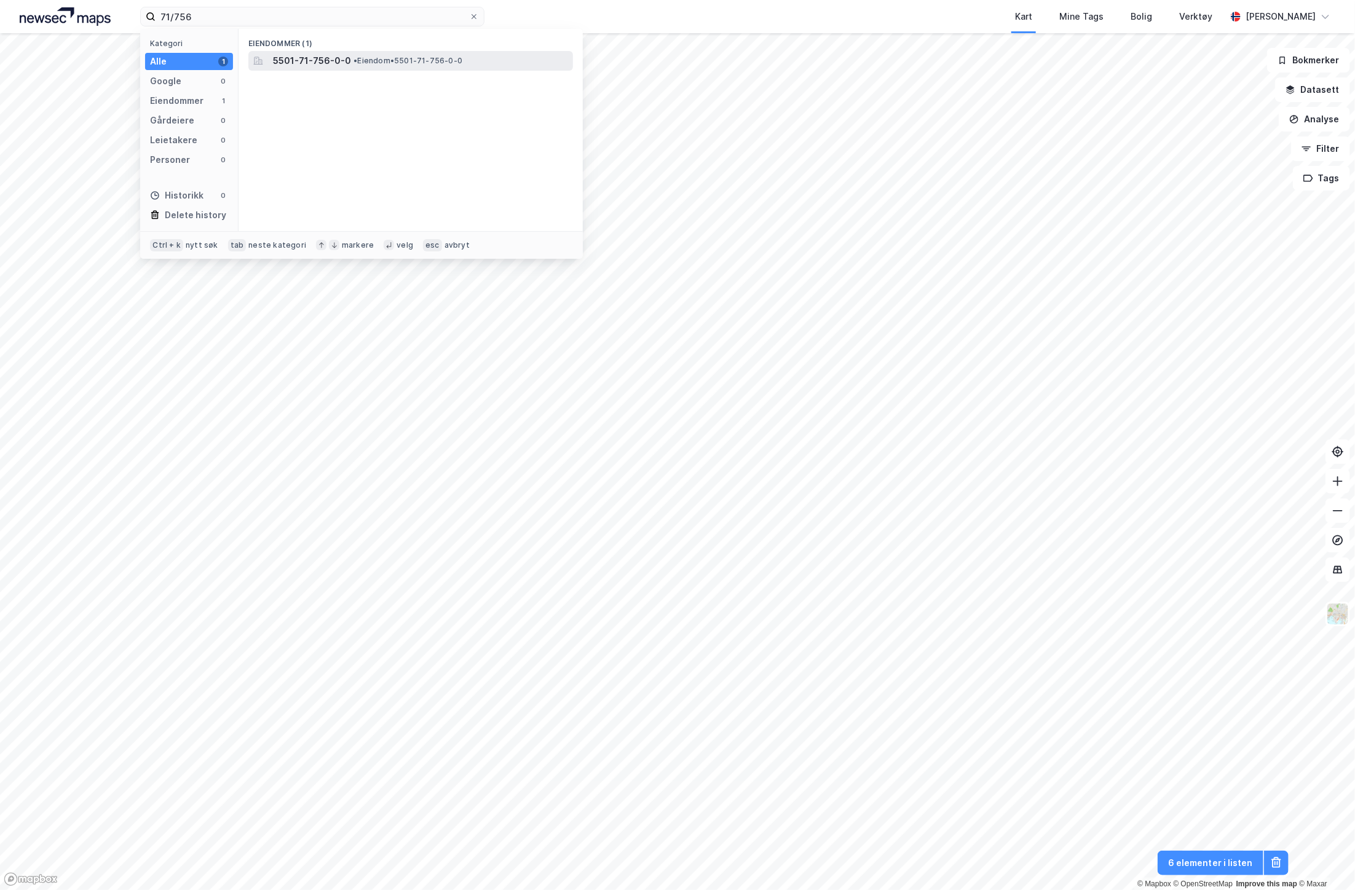
click at [342, 60] on span "5501-71-756-0-0" at bounding box center [312, 60] width 78 height 15
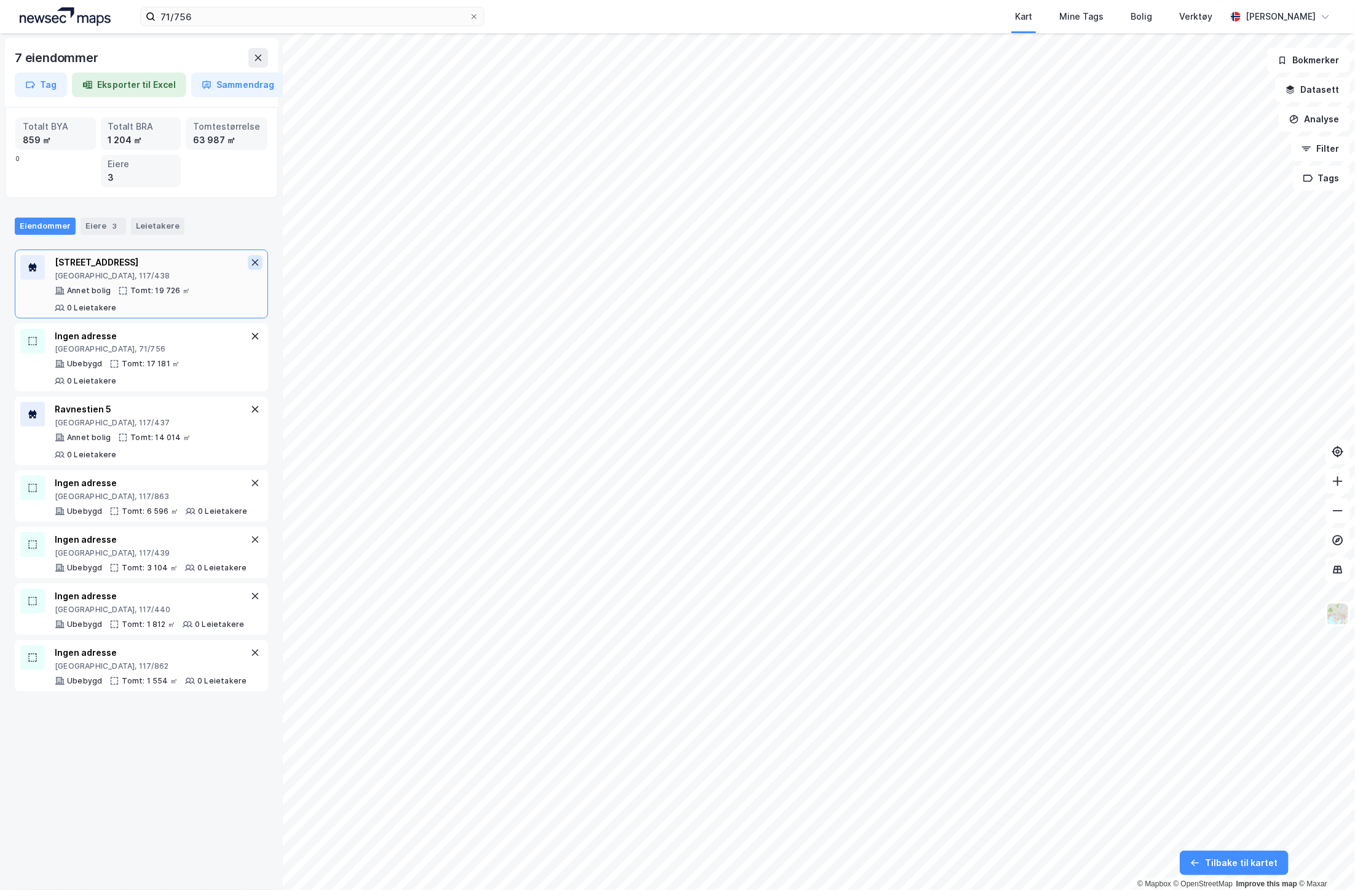
click at [250, 261] on icon at bounding box center [255, 263] width 10 height 10
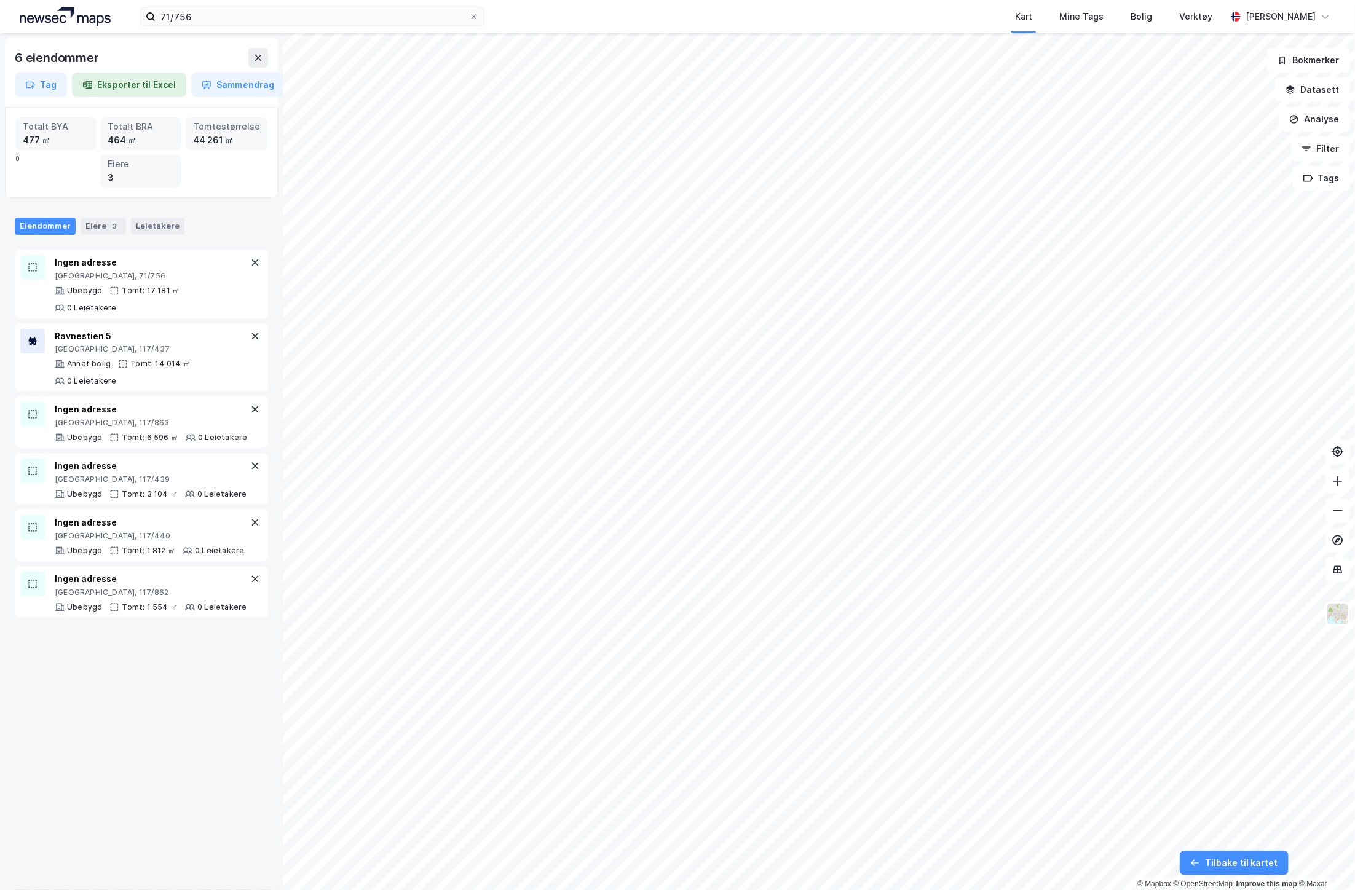
click at [250, 261] on icon at bounding box center [255, 263] width 10 height 10
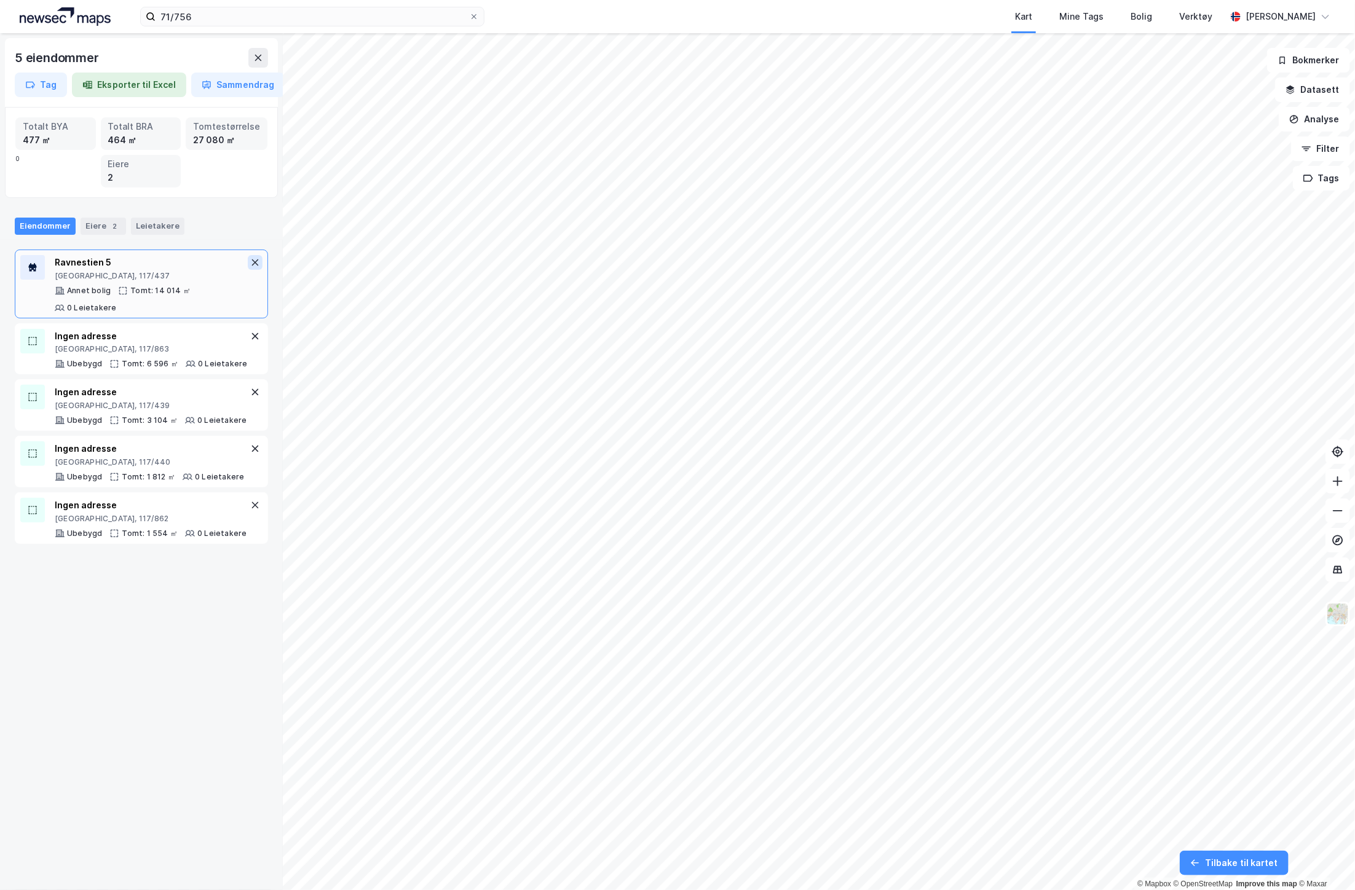
click at [250, 261] on icon at bounding box center [255, 263] width 10 height 10
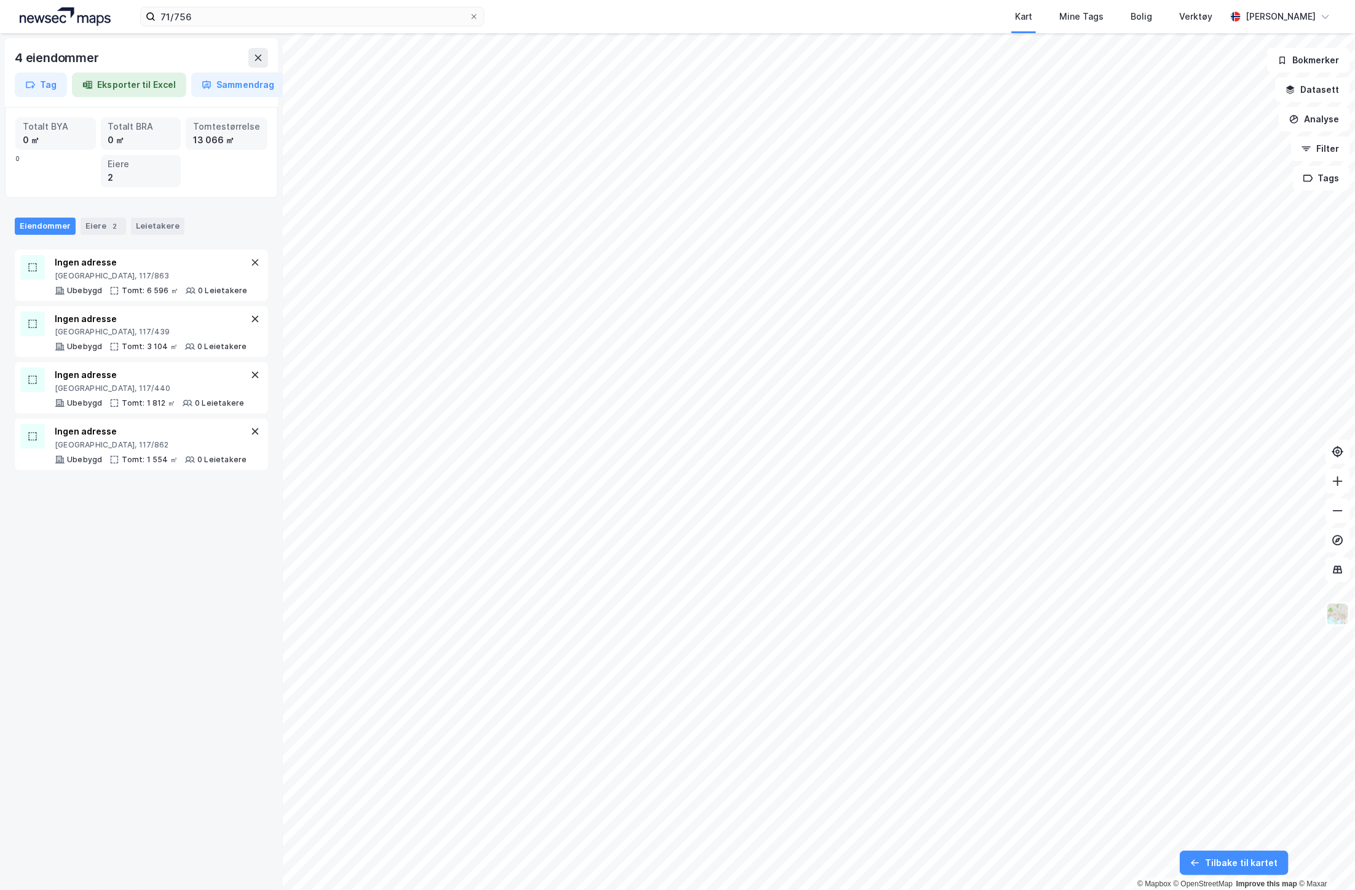
click at [250, 261] on icon at bounding box center [255, 263] width 10 height 10
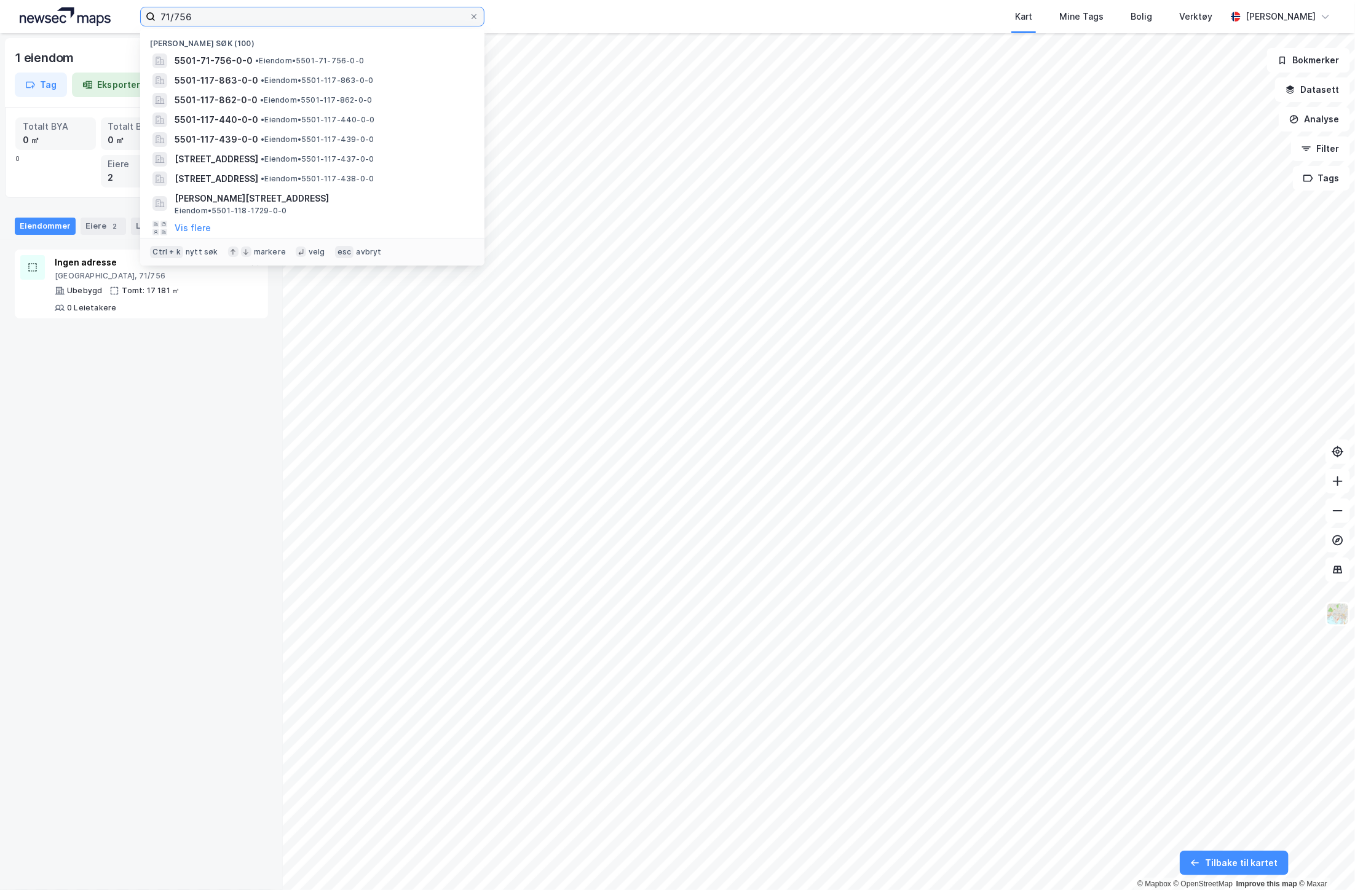
drag, startPoint x: 207, startPoint y: 14, endPoint x: 180, endPoint y: 23, distance: 27.8
click at [180, 23] on input "71/756" at bounding box center [313, 16] width 314 height 18
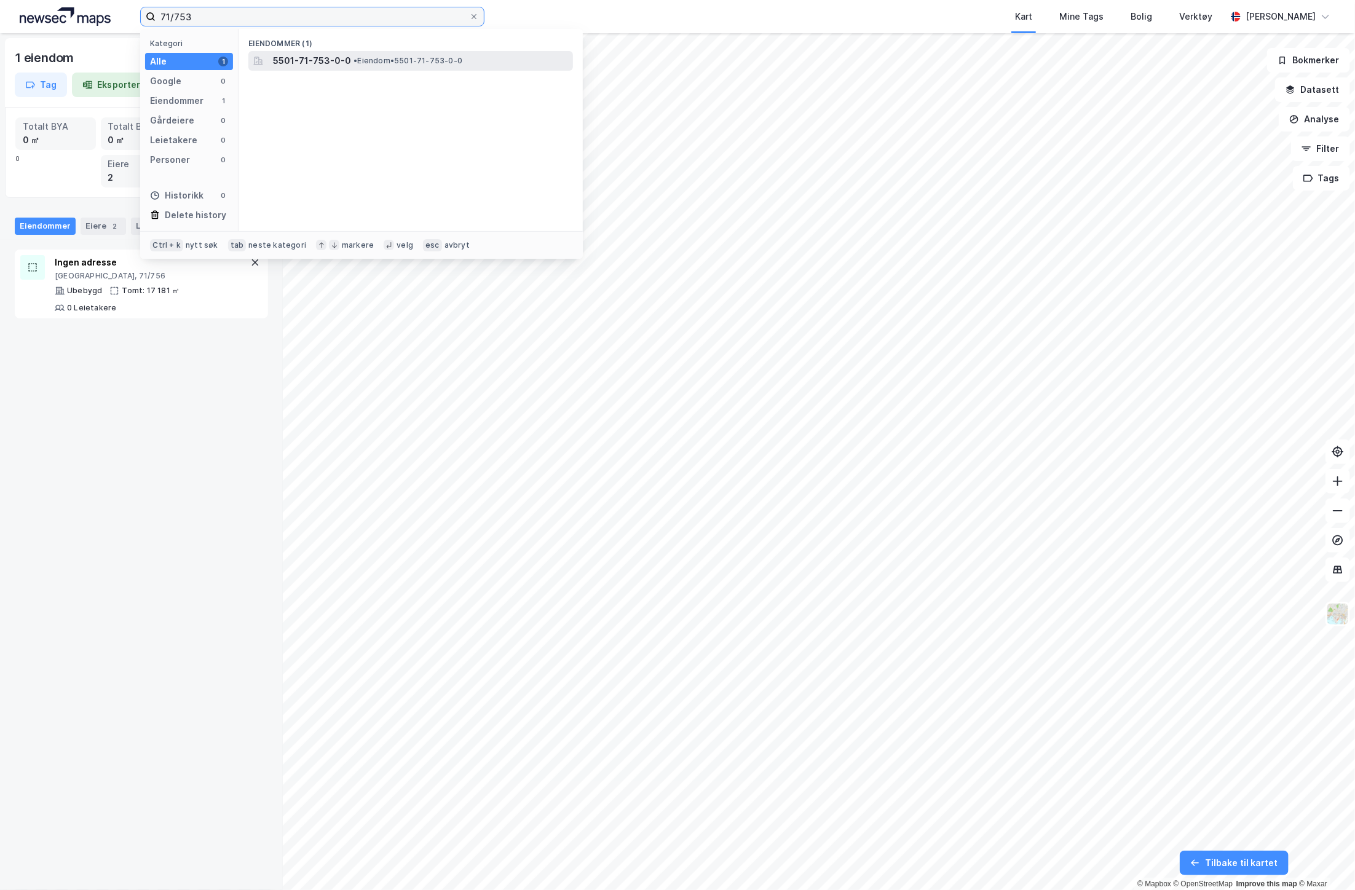
type input "71/753"
click at [429, 57] on span "• Eiendom • 5501-71-753-0-0" at bounding box center [408, 61] width 109 height 10
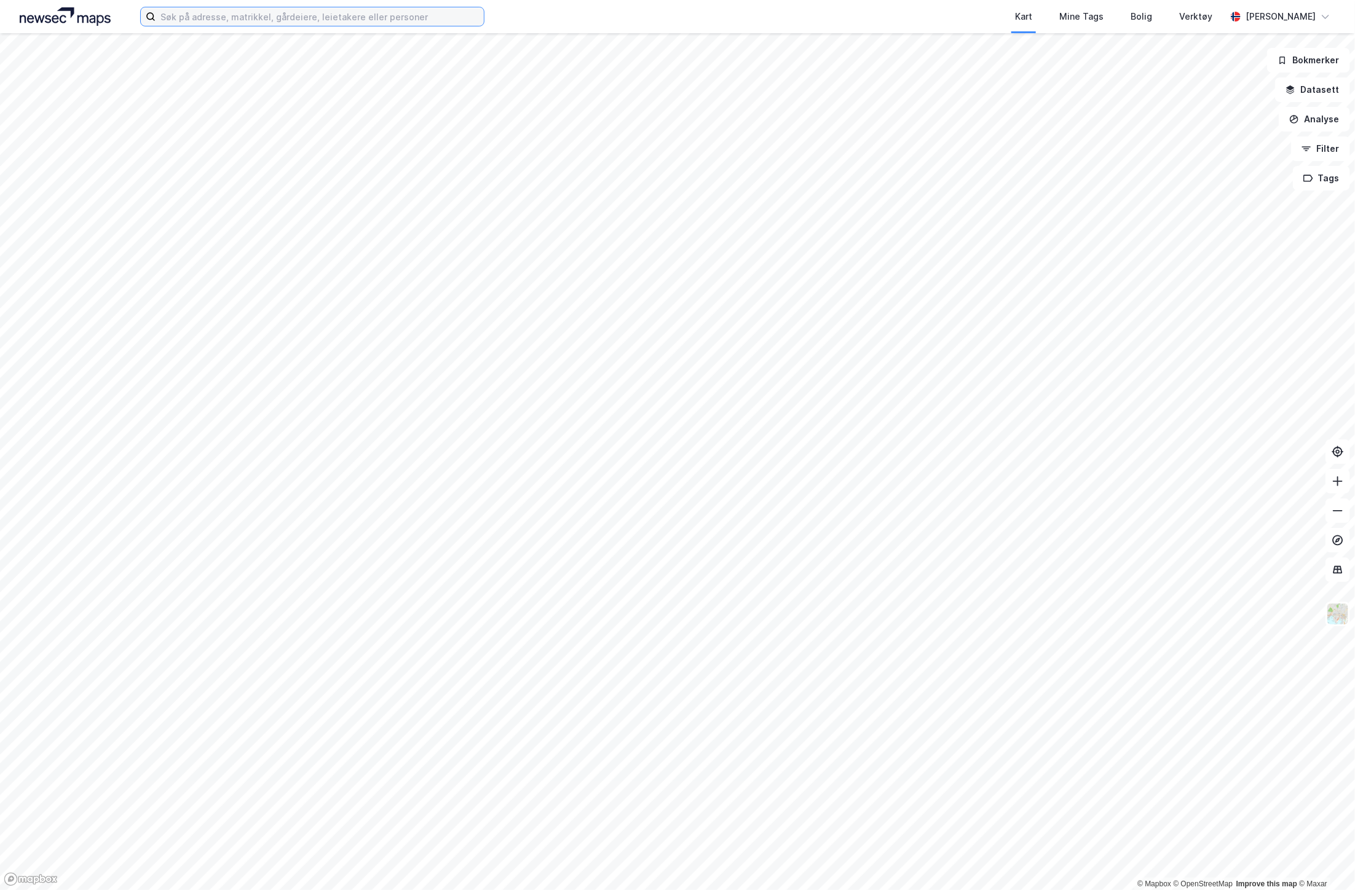
click at [242, 11] on input at bounding box center [320, 16] width 328 height 18
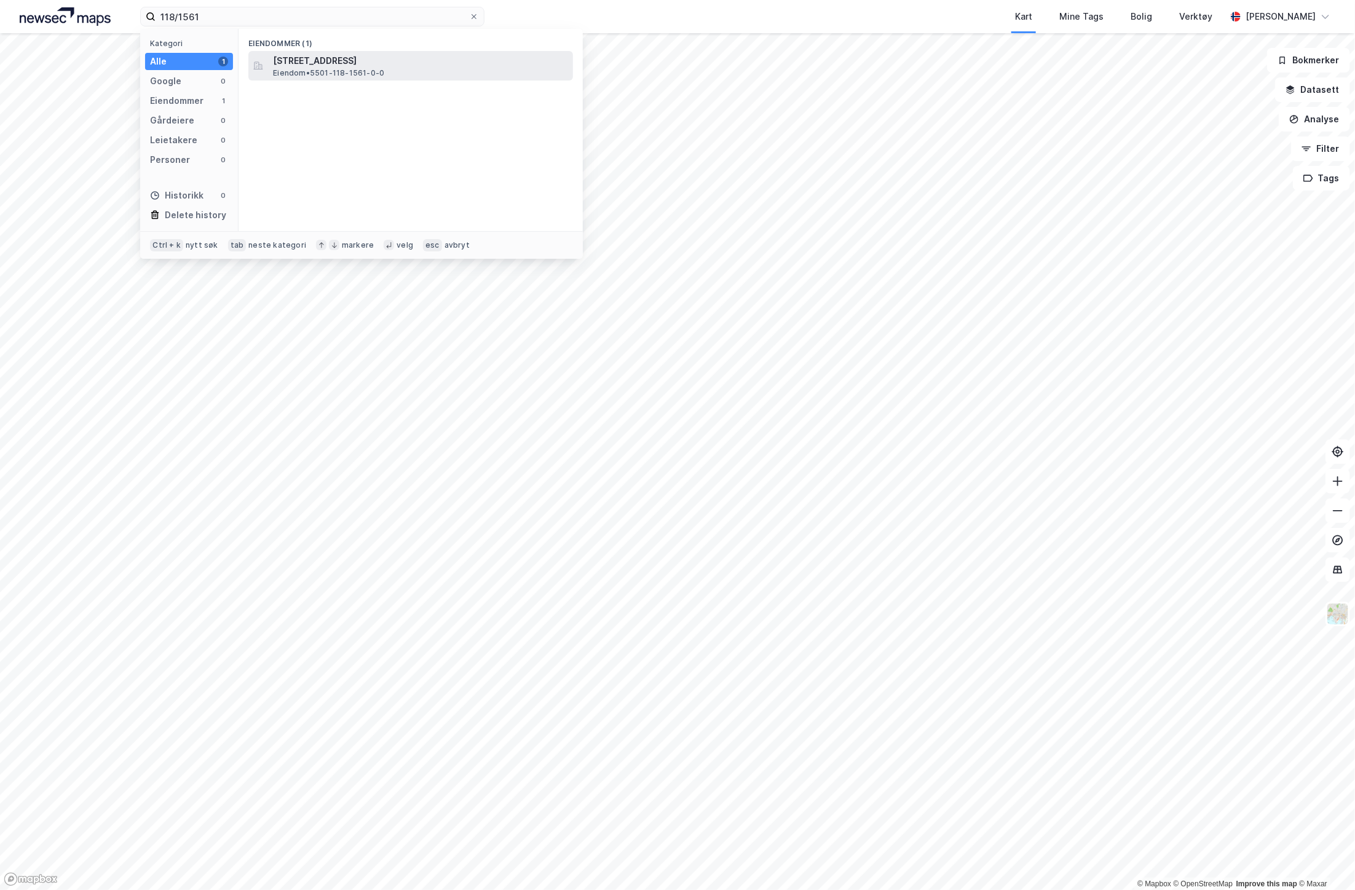
click at [339, 62] on span "Åsgårdvegen 30, 9016, TROMSØ, TROMSØ" at bounding box center [420, 60] width 295 height 15
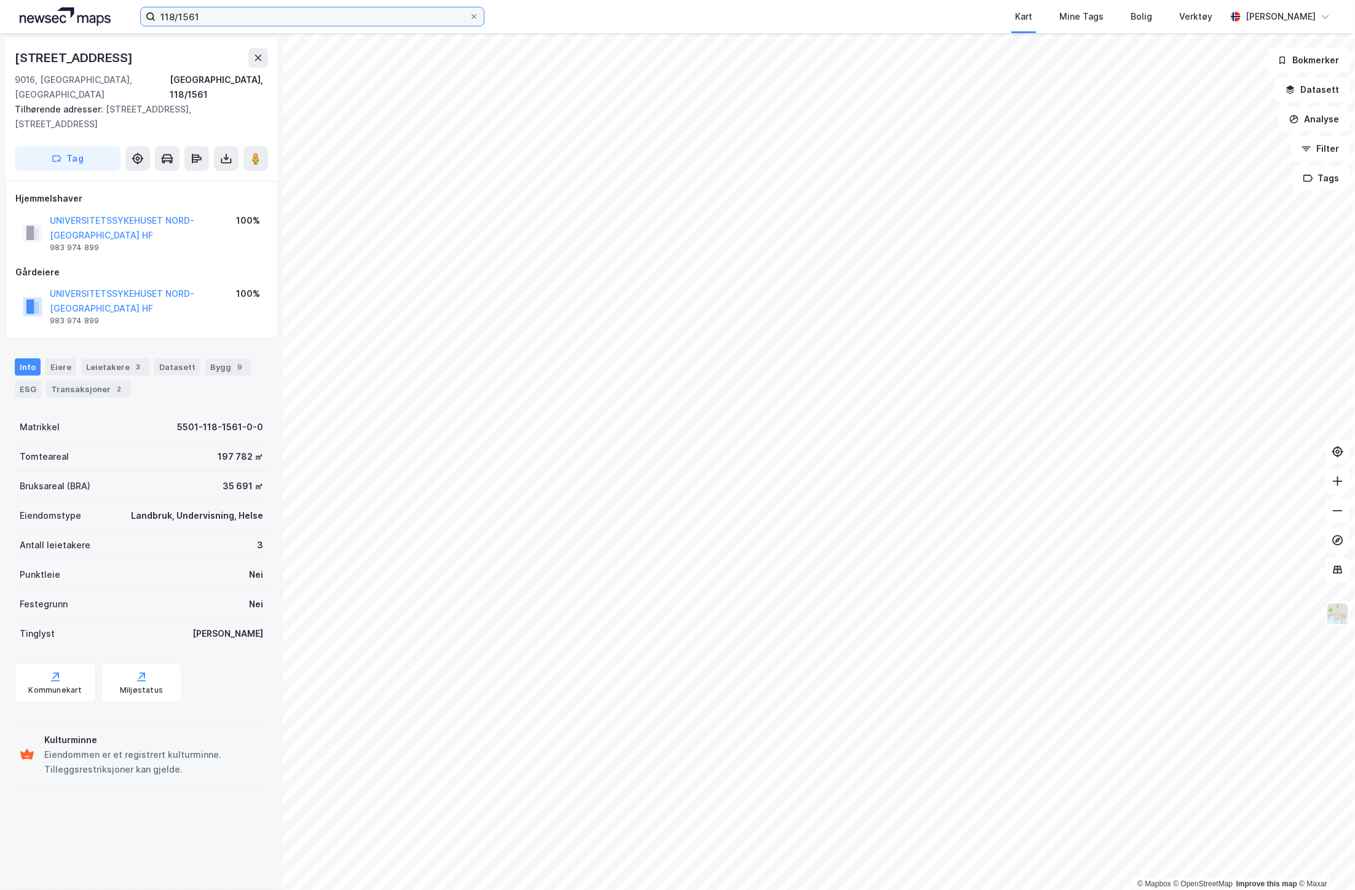
click at [187, 20] on input "118/1561" at bounding box center [313, 16] width 314 height 18
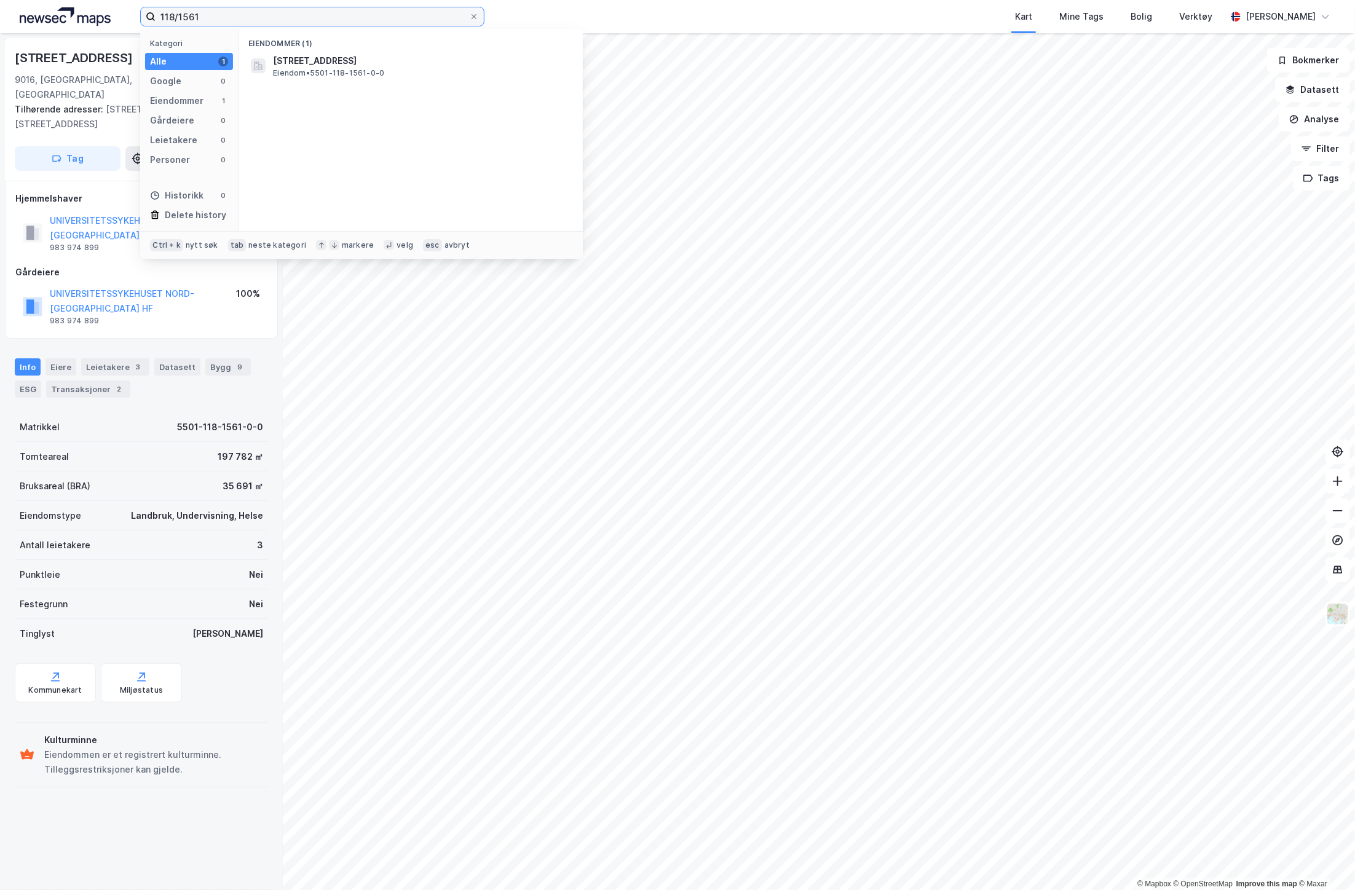
click at [187, 20] on input "118/1561" at bounding box center [313, 16] width 314 height 18
type input "118/1178"
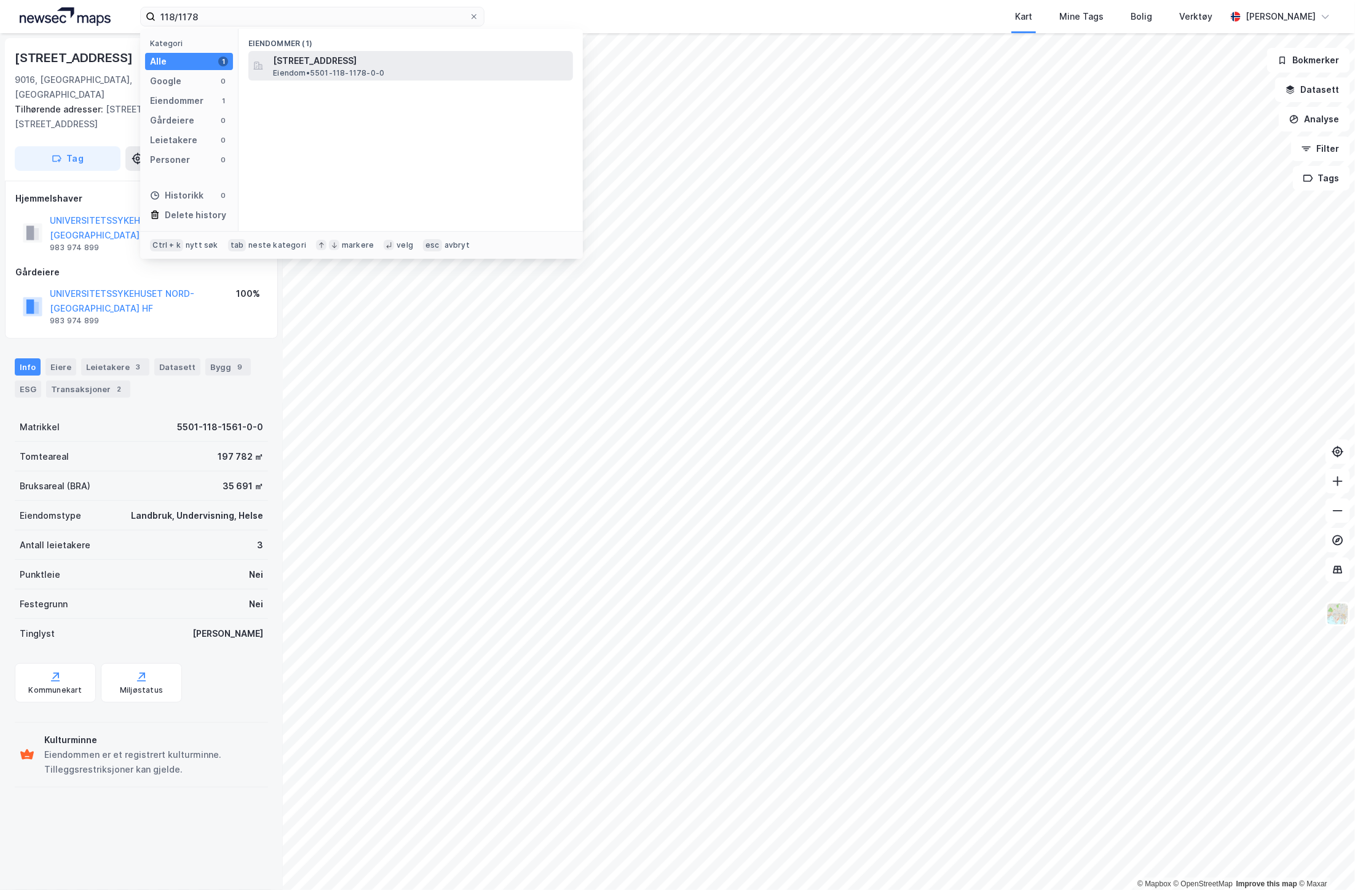
click at [380, 65] on span "Åsgårdvegen 23, 9016, TROMSØ, TROMSØ" at bounding box center [420, 60] width 295 height 15
